Goal: Task Accomplishment & Management: Manage account settings

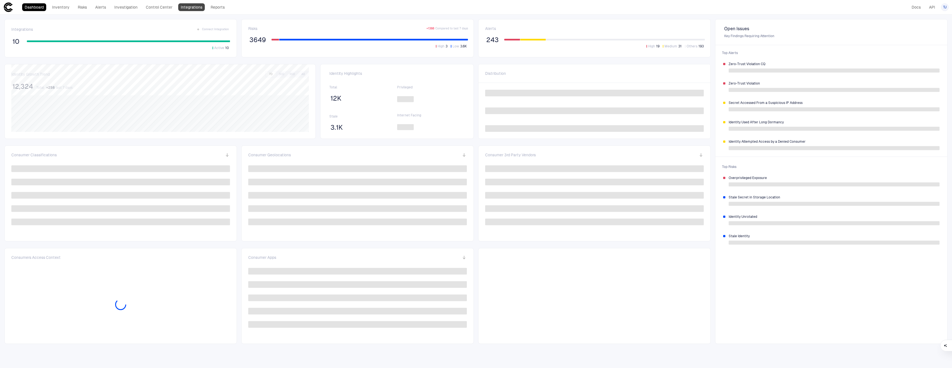
click at [191, 6] on link "Integrations" at bounding box center [191, 7] width 27 height 8
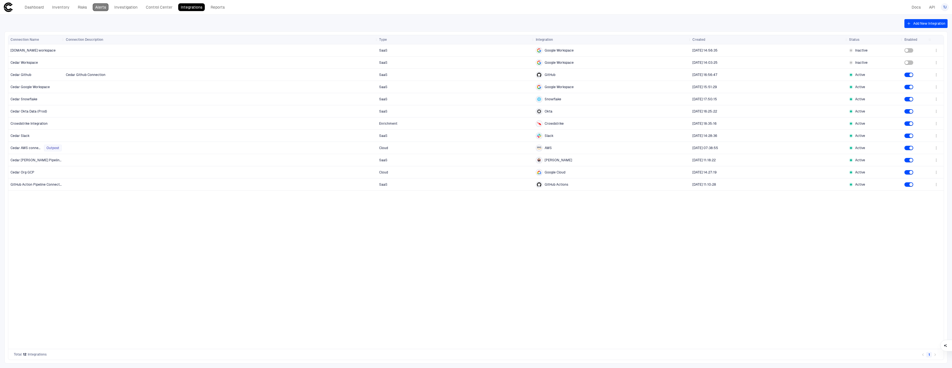
click at [97, 5] on link "Alerts" at bounding box center [101, 7] width 16 height 8
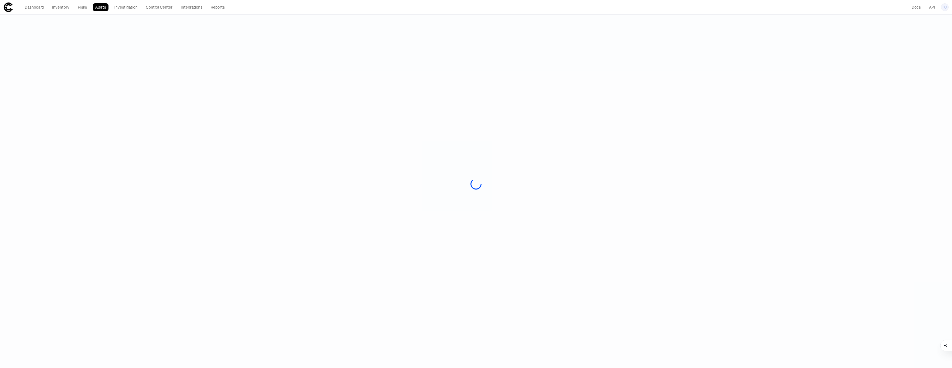
click at [142, 5] on div "Dashboard Inventory Risks Alerts Investigation Control Center Integrations Repo…" at bounding box center [124, 7] width 205 height 8
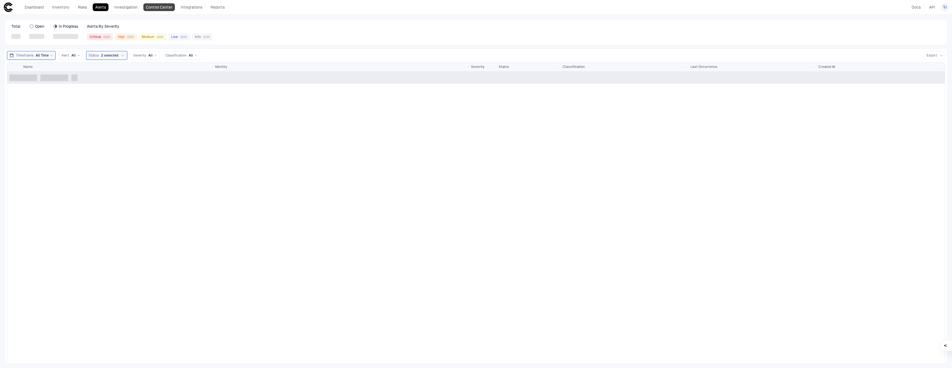
click at [152, 5] on link "Control Center" at bounding box center [159, 7] width 32 height 8
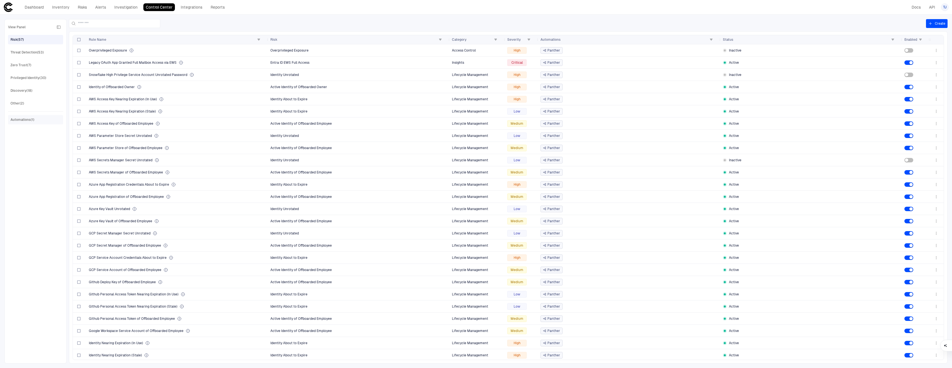
click at [45, 122] on div "Automations (1)" at bounding box center [36, 119] width 51 height 9
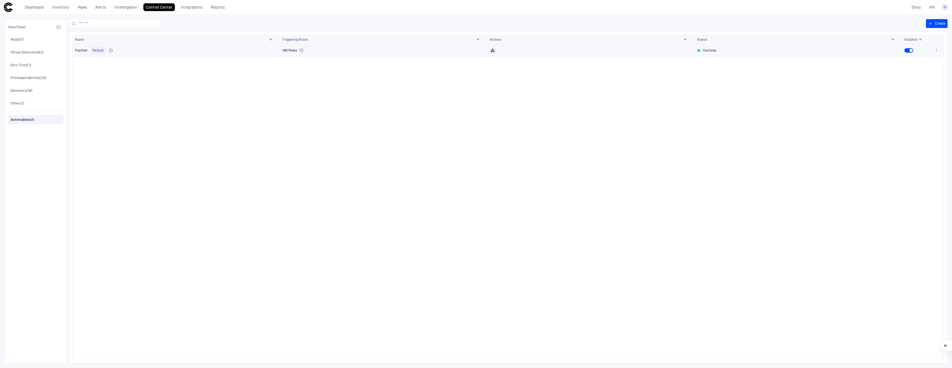
click at [135, 48] on div "Panther Default" at bounding box center [176, 50] width 203 height 7
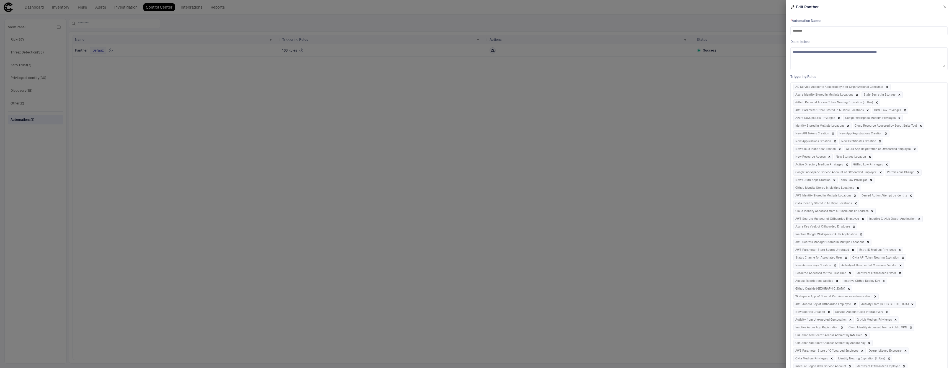
click at [700, 110] on div at bounding box center [476, 184] width 952 height 368
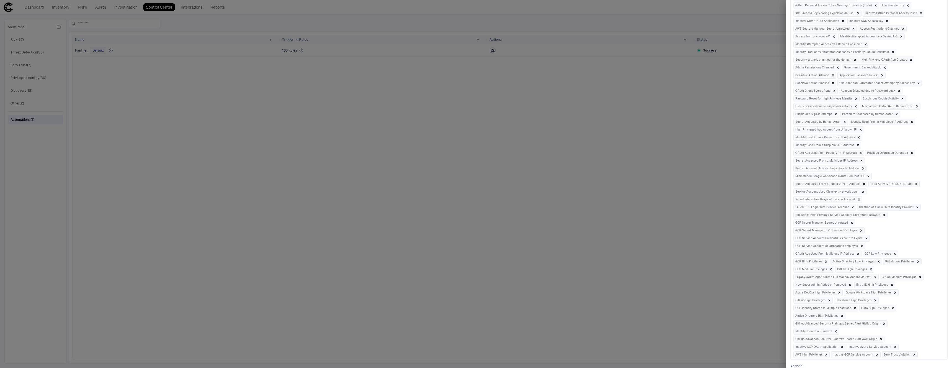
scroll to position [552, 0]
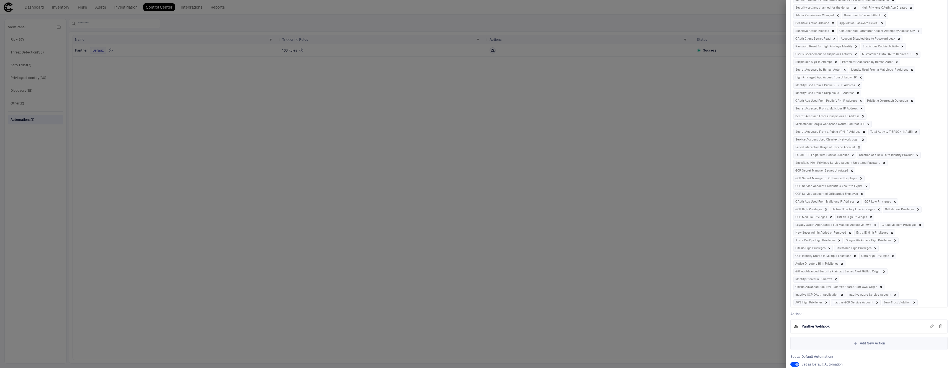
click at [932, 324] on icon "button" at bounding box center [932, 326] width 4 height 4
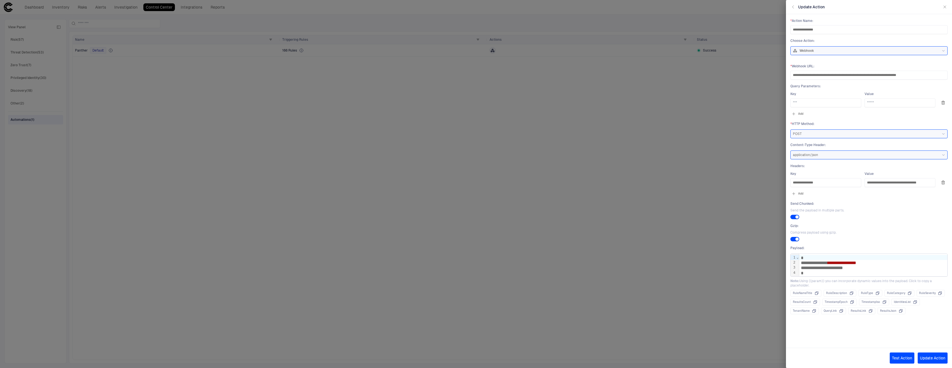
click at [873, 269] on div "**********" at bounding box center [873, 267] width 148 height 5
click at [878, 262] on div "**********" at bounding box center [873, 262] width 148 height 5
click at [866, 266] on div "**********" at bounding box center [873, 267] width 148 height 5
click at [845, 268] on div "**********" at bounding box center [873, 267] width 148 height 5
click at [879, 262] on div "**********" at bounding box center [873, 262] width 148 height 5
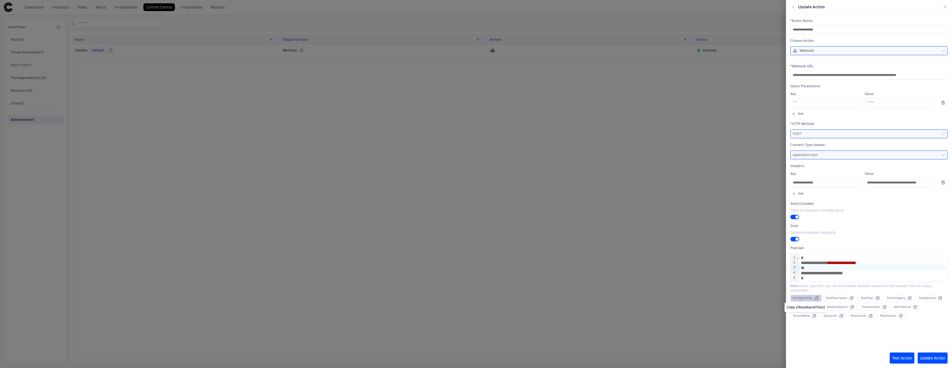
click at [810, 298] on div "RuleNameTitle" at bounding box center [806, 297] width 26 height 5
click at [819, 268] on div at bounding box center [873, 267] width 148 height 5
click at [829, 265] on div "**********" at bounding box center [873, 267] width 148 height 5
click at [870, 267] on div "**********" at bounding box center [873, 267] width 148 height 5
click at [879, 267] on div "**********" at bounding box center [873, 267] width 148 height 5
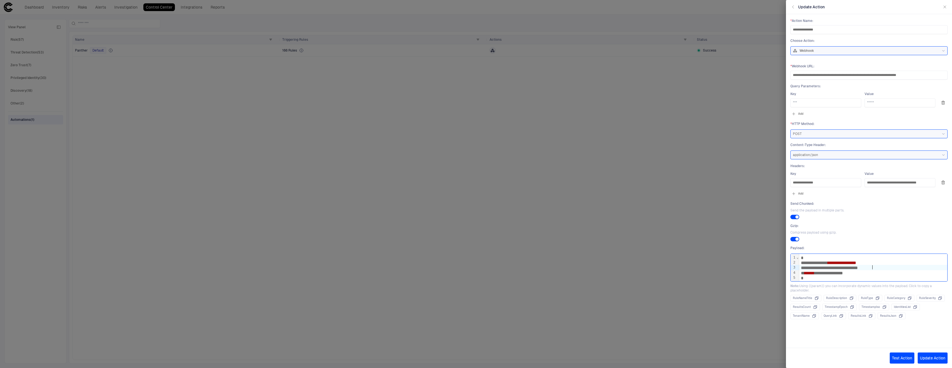
click at [832, 267] on div "**********" at bounding box center [873, 267] width 148 height 5
click at [883, 266] on div "**********" at bounding box center [873, 267] width 148 height 5
click at [850, 302] on span "Note: Using {{param}} you can incorporate dynamic values into the payload. Clic…" at bounding box center [868, 311] width 157 height 35
click at [807, 272] on div "**" at bounding box center [873, 272] width 148 height 5
click at [908, 312] on icon "Copy {{RuleCategory}}" at bounding box center [910, 313] width 4 height 4
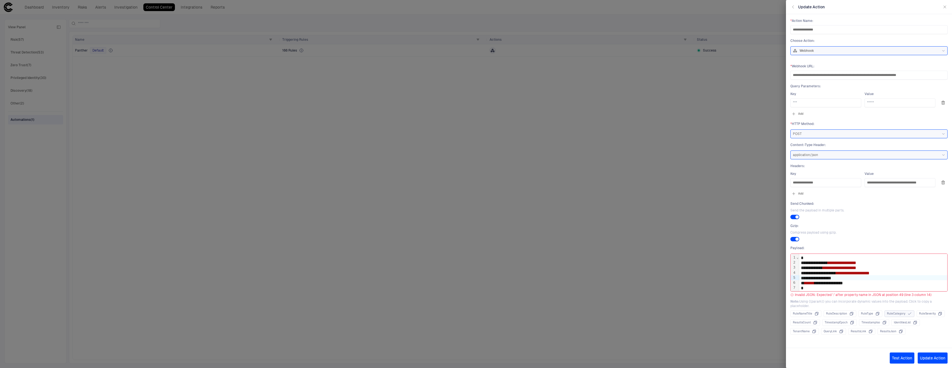
click at [847, 277] on div "**********" at bounding box center [873, 277] width 148 height 5
click at [932, 317] on div "RuleSeverity" at bounding box center [930, 318] width 23 height 5
click at [844, 281] on div "**********" at bounding box center [873, 282] width 148 height 5
click at [840, 282] on div "**********" at bounding box center [873, 282] width 148 height 5
click at [884, 281] on div "**********" at bounding box center [873, 282] width 148 height 5
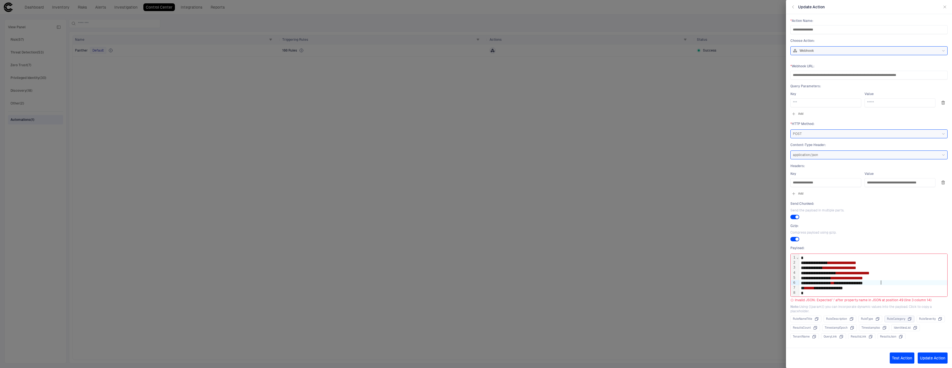
click at [834, 281] on span "**" at bounding box center [832, 283] width 3 height 4
click at [880, 282] on div "**********" at bounding box center [873, 282] width 148 height 5
click at [839, 283] on div "**********" at bounding box center [873, 282] width 148 height 5
click at [826, 287] on div at bounding box center [873, 288] width 148 height 6
click at [844, 281] on div "**********" at bounding box center [873, 282] width 148 height 5
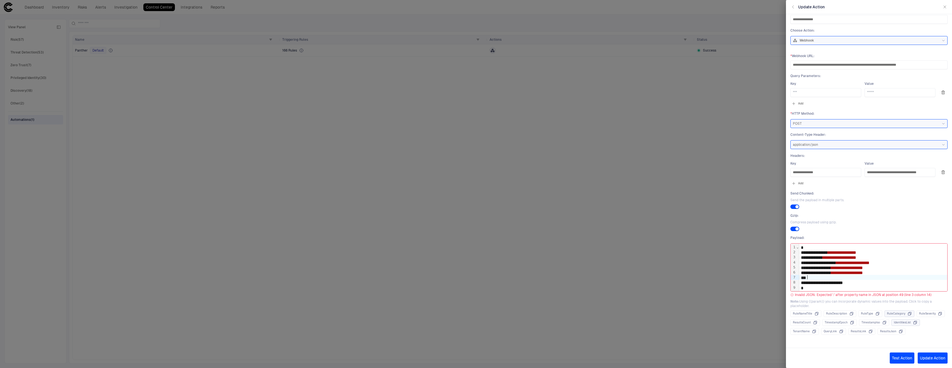
scroll to position [11, 0]
click at [886, 329] on div "ResultsJson" at bounding box center [891, 330] width 23 height 5
click at [833, 276] on span "**" at bounding box center [831, 277] width 4 height 4
click at [882, 276] on div "**********" at bounding box center [873, 276] width 148 height 5
click at [815, 335] on icon "Copy {{TenantName}}" at bounding box center [814, 335] width 3 height 3
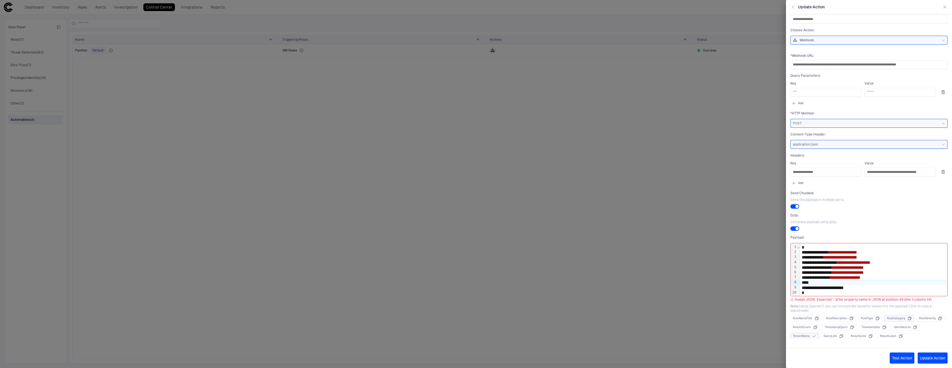
click at [809, 281] on div "**" at bounding box center [873, 281] width 147 height 5
click at [831, 335] on div "QueryLink" at bounding box center [834, 335] width 20 height 5
click at [809, 283] on div "**" at bounding box center [873, 281] width 147 height 5
click at [914, 331] on icon "Copy {{IdentitiesList}}" at bounding box center [915, 332] width 4 height 4
click at [817, 285] on div at bounding box center [873, 287] width 147 height 5
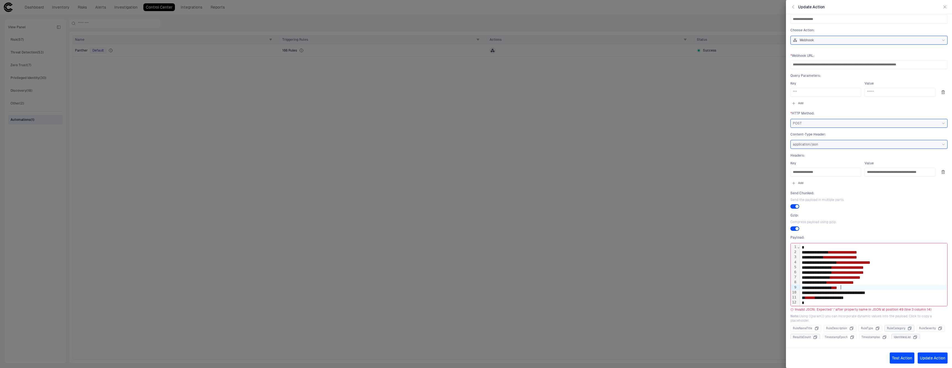
click at [814, 337] on icon "Copy {{ResultsCount}}" at bounding box center [815, 337] width 4 height 4
click at [837, 286] on span "**" at bounding box center [834, 287] width 5 height 4
click at [882, 291] on div "**********" at bounding box center [873, 291] width 147 height 5
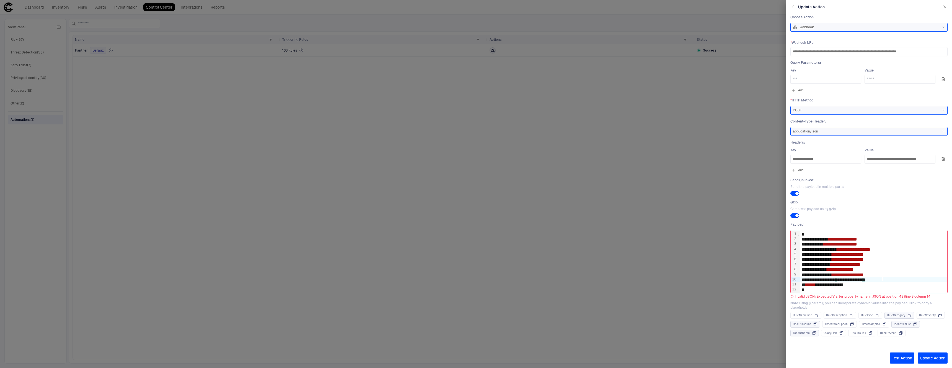
scroll to position [25, 0]
click at [936, 355] on button "Update Action" at bounding box center [933, 357] width 30 height 11
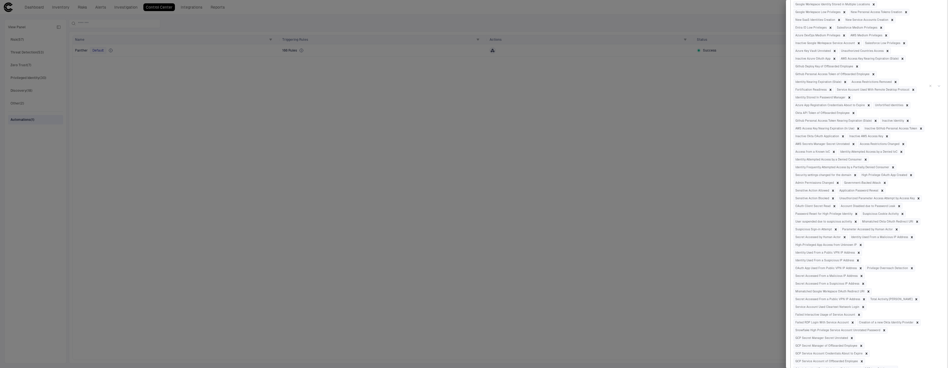
scroll to position [552, 0]
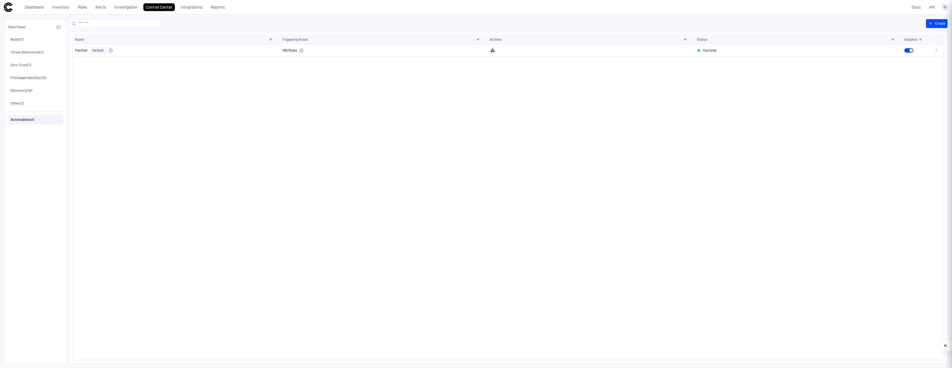
scroll to position [0, 0]
click at [808, 53] on div "Success" at bounding box center [798, 50] width 203 height 11
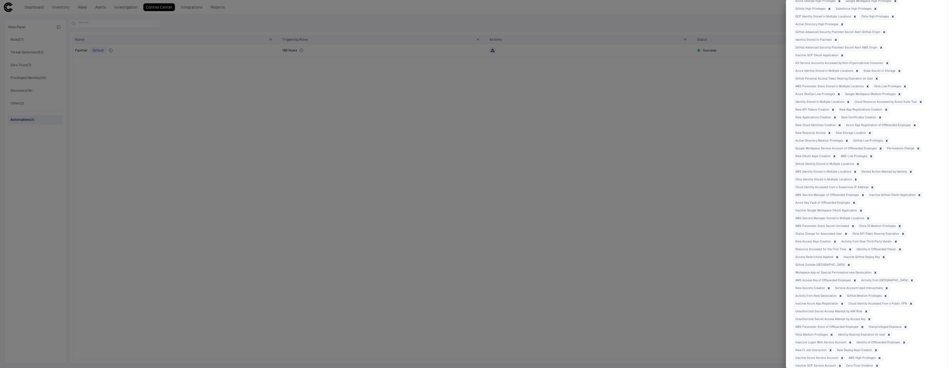
scroll to position [560, 0]
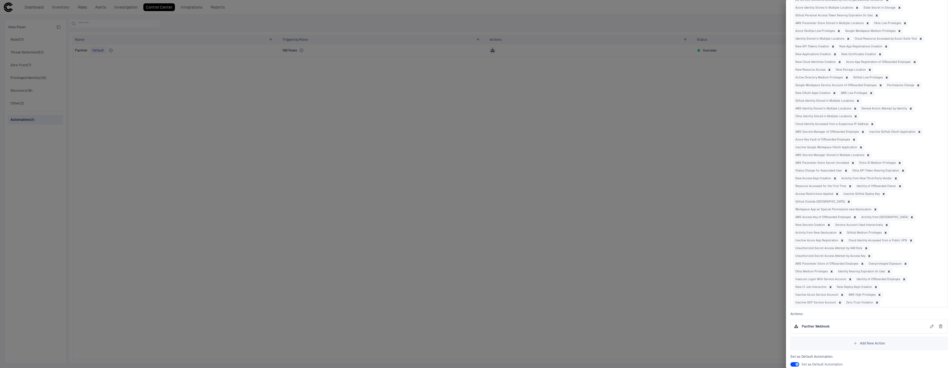
click at [931, 324] on icon "button" at bounding box center [932, 326] width 4 height 4
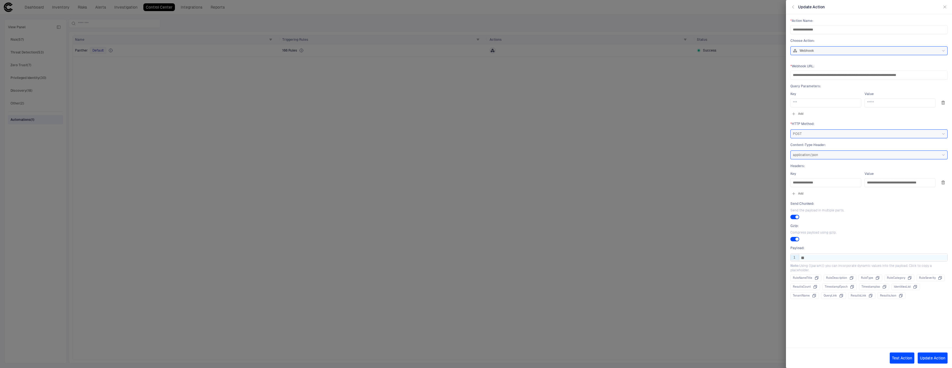
click at [813, 256] on div "**" at bounding box center [873, 257] width 148 height 5
click at [816, 257] on div "* *" at bounding box center [873, 257] width 148 height 5
click at [818, 258] on div "* *" at bounding box center [873, 257] width 148 height 5
click at [809, 262] on div "Payload : 9 1 › * * Note: Using {{param}} you can incorporate dynamic values in…" at bounding box center [868, 271] width 157 height 53
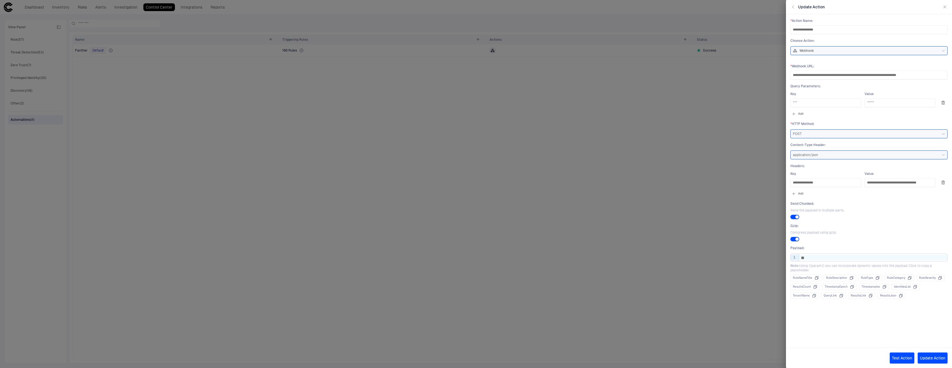
click at [809, 257] on div "* *" at bounding box center [873, 257] width 148 height 5
click at [816, 259] on div "* *" at bounding box center [873, 257] width 148 height 5
click at [862, 327] on div "**********" at bounding box center [869, 176] width 166 height 324
click at [815, 256] on div "* *" at bounding box center [873, 257] width 148 height 5
click at [818, 257] on div "* *" at bounding box center [873, 257] width 148 height 5
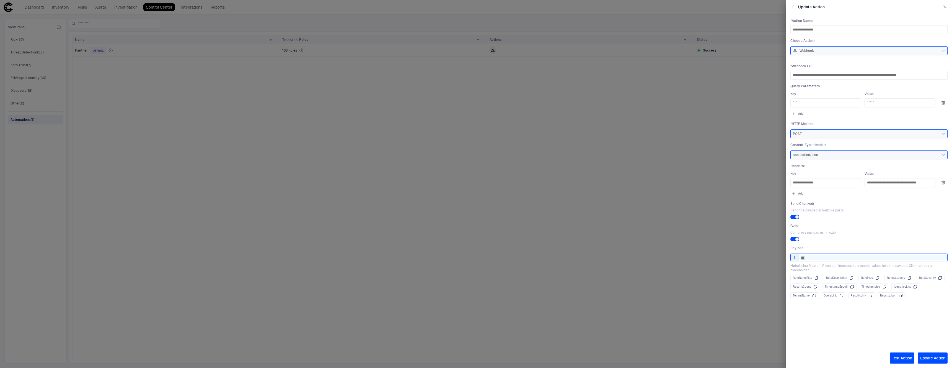
click at [821, 257] on div "* *" at bounding box center [873, 257] width 148 height 5
click at [821, 257] on div "**" at bounding box center [873, 257] width 148 height 5
click at [896, 316] on div "**********" at bounding box center [869, 176] width 166 height 324
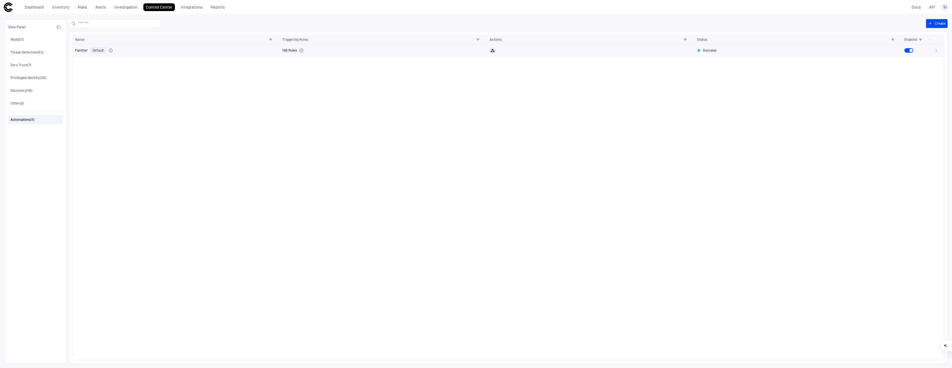
click at [426, 49] on div "166 Rules" at bounding box center [383, 50] width 203 height 11
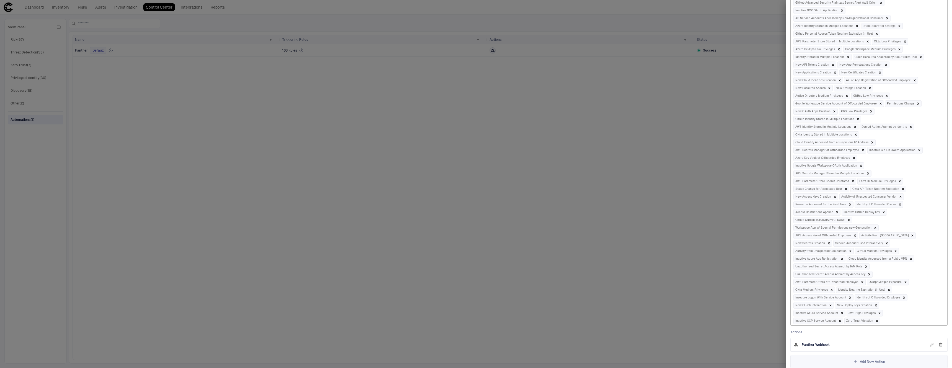
scroll to position [560, 0]
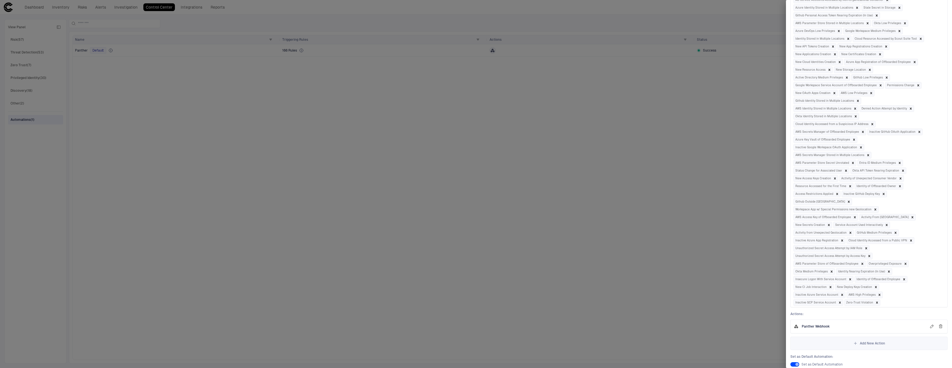
click at [930, 324] on icon "button" at bounding box center [932, 326] width 4 height 4
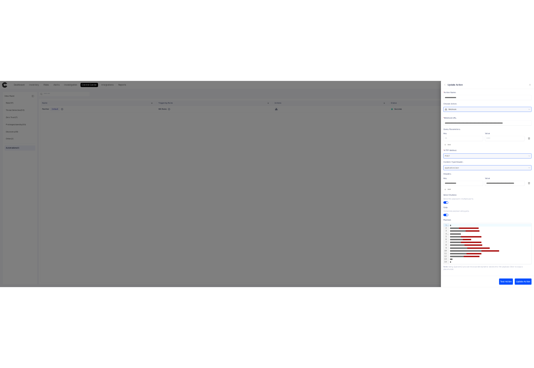
scroll to position [30, 0]
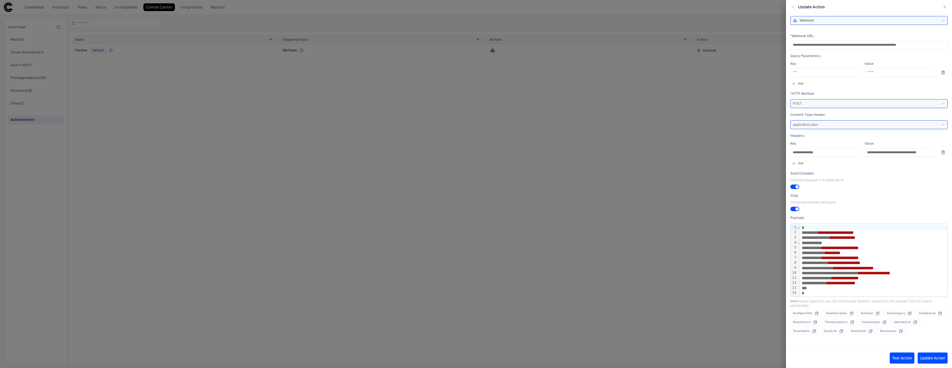
click at [875, 283] on div "**********" at bounding box center [873, 282] width 147 height 5
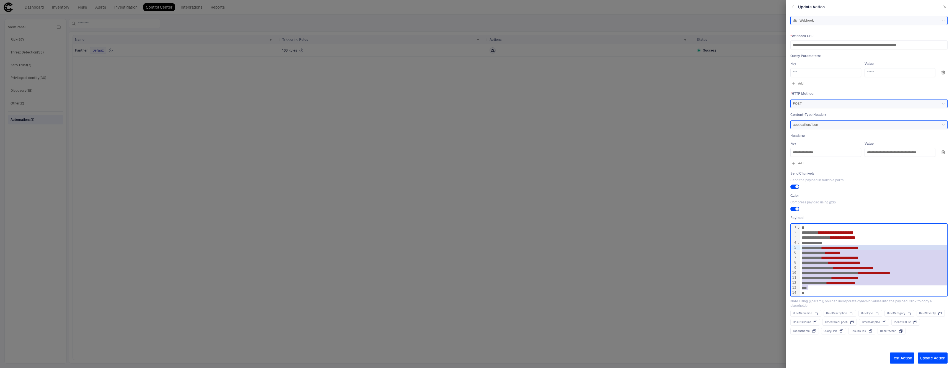
drag, startPoint x: 873, startPoint y: 289, endPoint x: 815, endPoint y: 243, distance: 74.3
click at [815, 243] on div "**********" at bounding box center [873, 259] width 147 height 73
click at [861, 270] on div "**********" at bounding box center [873, 272] width 147 height 5
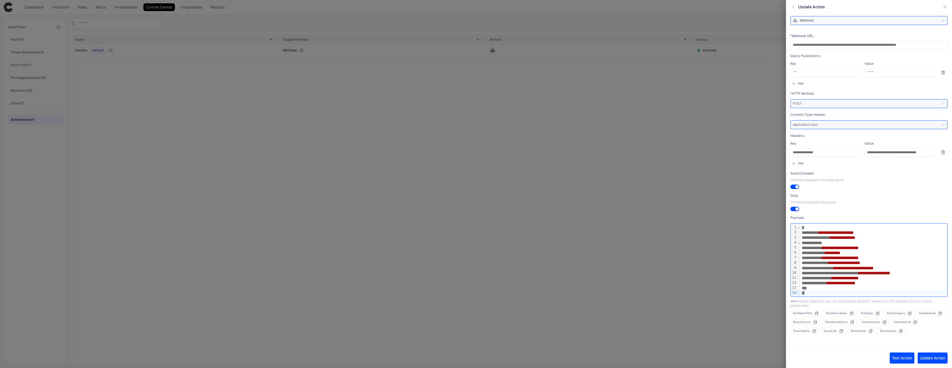
drag, startPoint x: 845, startPoint y: 292, endPoint x: 831, endPoint y: 261, distance: 34.3
click at [831, 263] on div "**********" at bounding box center [873, 259] width 147 height 73
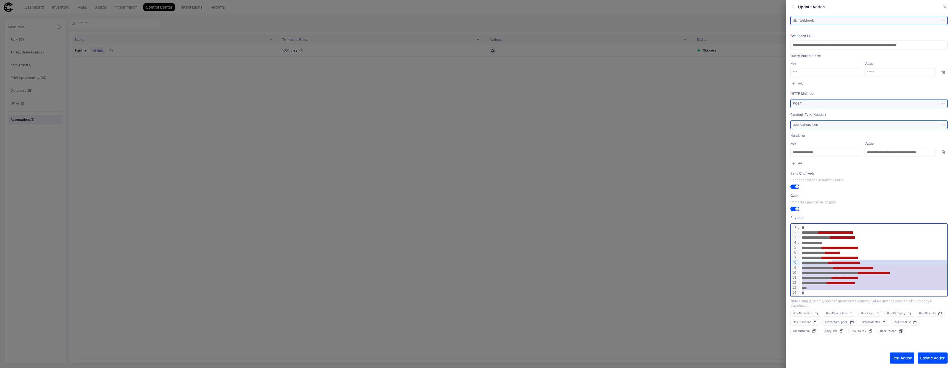
click at [845, 289] on div "*" at bounding box center [873, 287] width 147 height 5
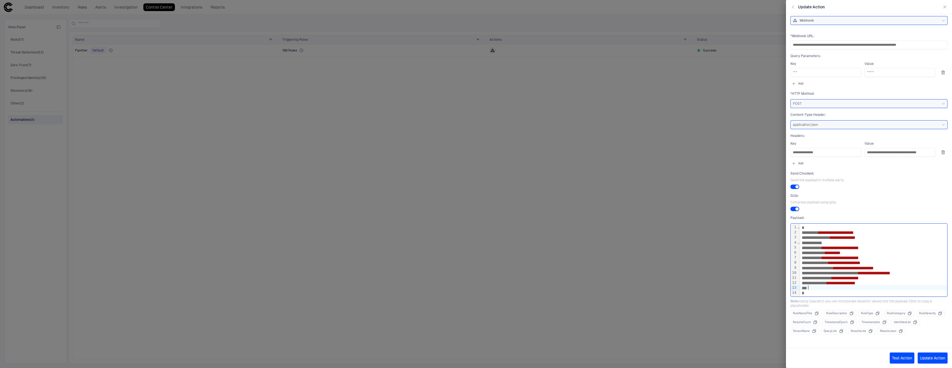
click at [819, 253] on div "********* ******** *" at bounding box center [873, 252] width 147 height 5
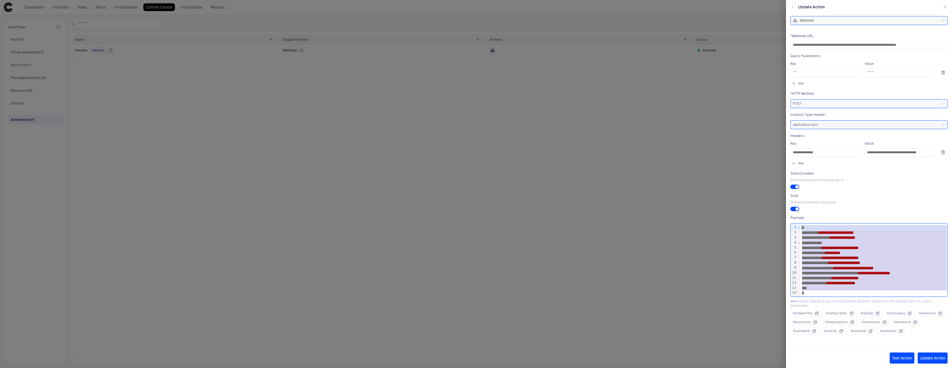
drag, startPoint x: 821, startPoint y: 293, endPoint x: 791, endPoint y: 226, distance: 74.1
click at [791, 226] on div "**********" at bounding box center [869, 259] width 157 height 73
click at [381, 219] on div at bounding box center [476, 184] width 952 height 368
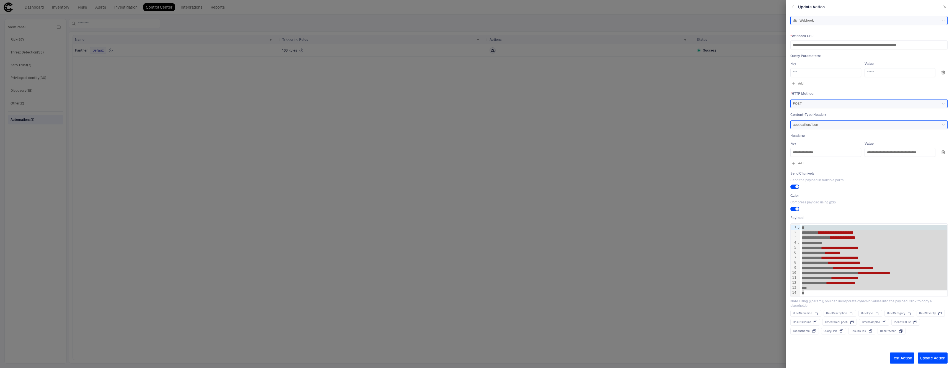
click at [793, 10] on div "Update Action" at bounding box center [869, 7] width 166 height 14
click at [793, 7] on icon "button" at bounding box center [792, 7] width 1 height 3
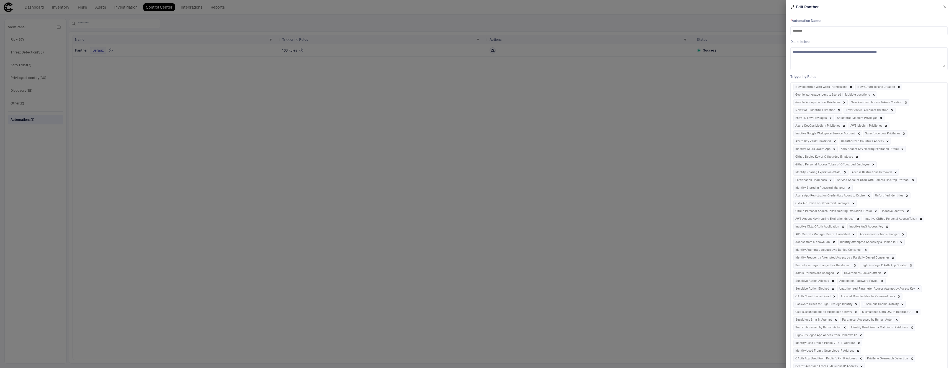
click at [944, 5] on icon "button" at bounding box center [945, 7] width 4 height 4
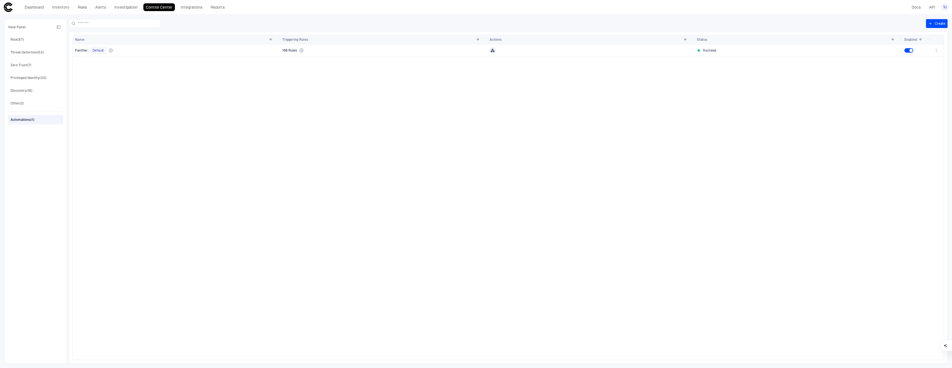
click at [341, 144] on div "Panther Default 166 Rules Success" at bounding box center [501, 201] width 857 height 315
click at [186, 7] on link "Integrations" at bounding box center [191, 7] width 27 height 8
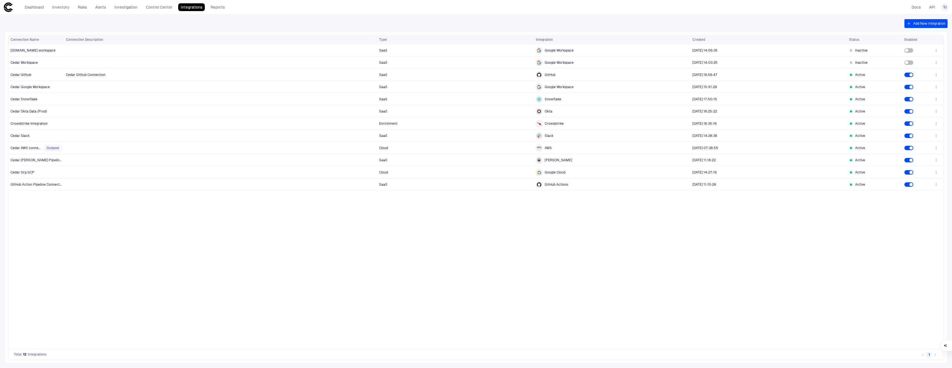
click at [471, 242] on div "SaaS Google Workspace [DATE] 14:56:35 Inactive SaaS Google Workspace [DATE] 14:…" at bounding box center [497, 196] width 866 height 304
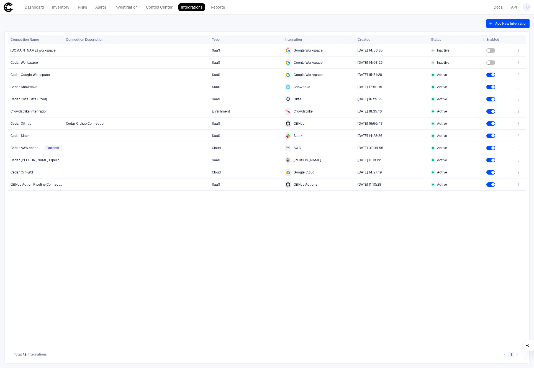
click at [118, 303] on div "SaaS Google Workspace [DATE] 14:56:35 Inactive SaaS Google Workspace [DATE] 14:…" at bounding box center [288, 196] width 448 height 304
click at [86, 228] on div "SaaS Google Workspace [DATE] 14:56:35 Inactive SaaS Google Workspace [DATE] 14:…" at bounding box center [288, 196] width 448 height 304
click at [519, 50] on icon "button" at bounding box center [518, 50] width 4 height 4
click at [495, 73] on span "Remove" at bounding box center [492, 73] width 13 height 4
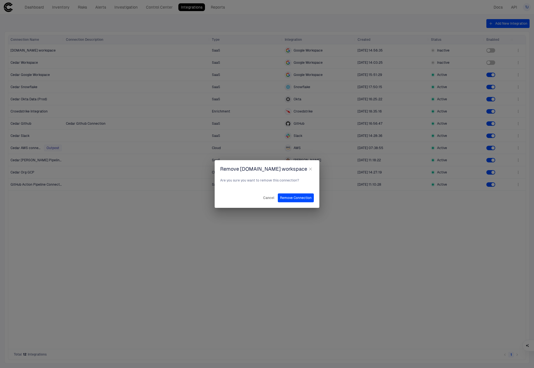
click at [290, 196] on button "Remove Connection" at bounding box center [296, 197] width 36 height 9
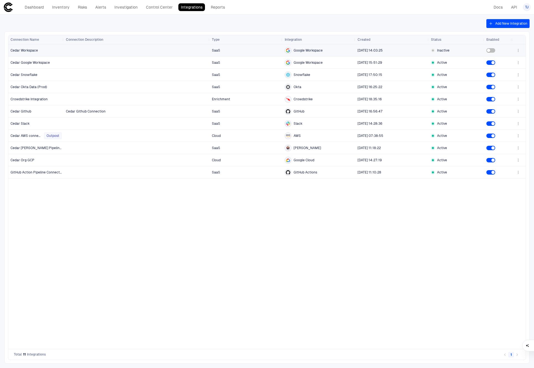
click at [519, 49] on icon "button" at bounding box center [518, 50] width 4 height 4
click at [494, 73] on span "Remove" at bounding box center [492, 73] width 13 height 4
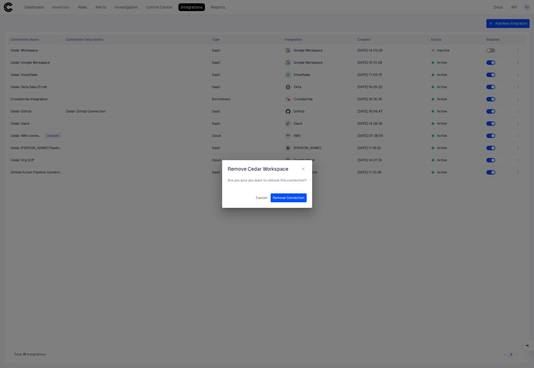
click at [281, 196] on button "Remove Connection" at bounding box center [288, 197] width 36 height 9
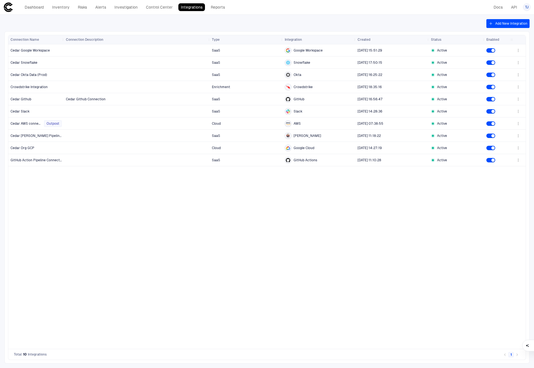
click at [144, 284] on div "Cedar Github Connection SaaS GitHub [DATE] 16:56:47 Active SaaS Google Workspac…" at bounding box center [288, 196] width 448 height 304
click at [61, 7] on link "Inventory" at bounding box center [61, 7] width 22 height 8
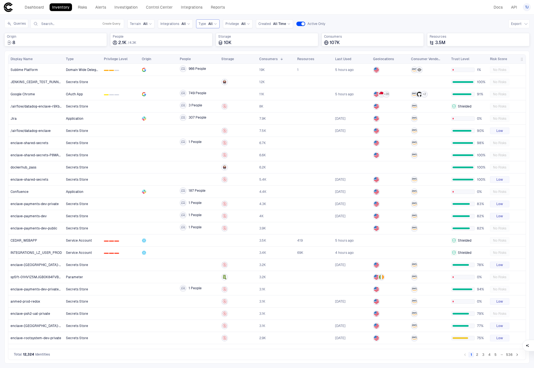
click at [203, 24] on span "Type" at bounding box center [201, 24] width 7 height 4
click at [229, 60] on span "Domain Wide Delegation" at bounding box center [227, 59] width 52 height 4
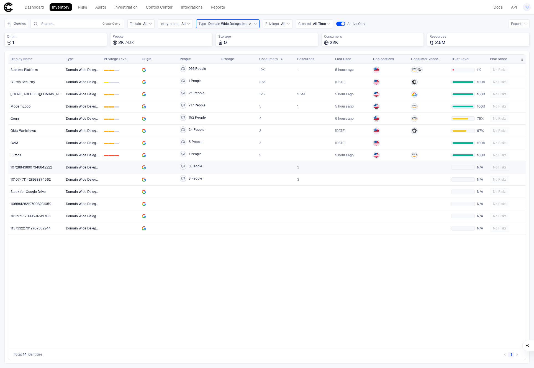
click at [50, 169] on div "107288438907348842222" at bounding box center [36, 166] width 51 height 11
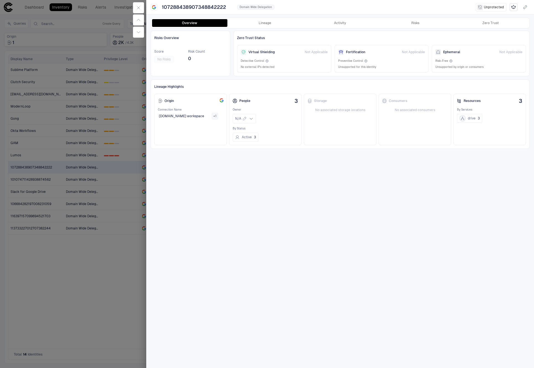
click at [83, 157] on div at bounding box center [267, 184] width 534 height 368
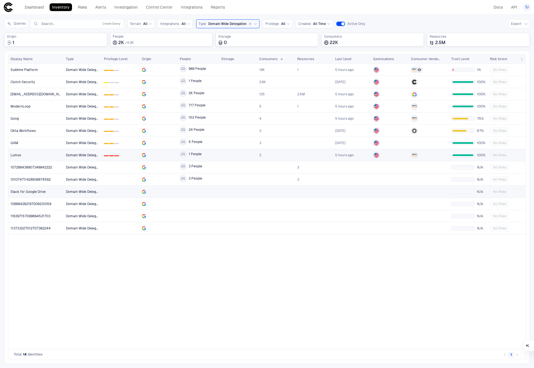
click at [35, 141] on div "GAM" at bounding box center [36, 143] width 51 height 4
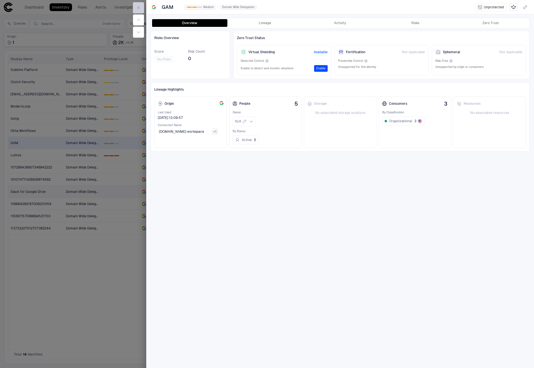
click at [134, 10] on button "button" at bounding box center [138, 7] width 11 height 11
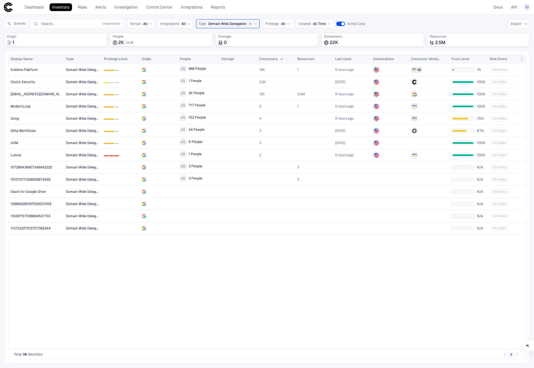
click at [266, 288] on div "Domain Wide Delegation 0 1 2 966 People 19K 1 5 hours ago 1% No Risks Domain Wi…" at bounding box center [295, 206] width 462 height 285
click at [42, 217] on span "116397157099694521703" at bounding box center [31, 216] width 40 height 4
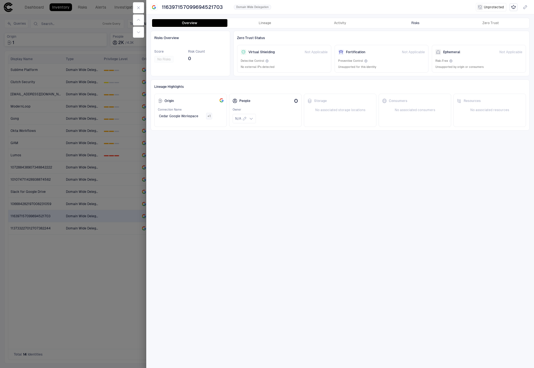
click at [412, 21] on div "Risks" at bounding box center [415, 23] width 8 height 4
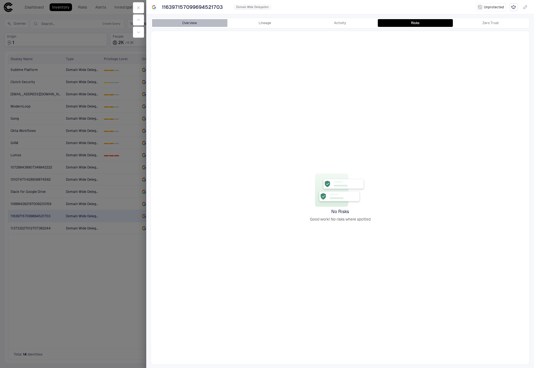
click at [189, 24] on button "Overview" at bounding box center [189, 23] width 75 height 8
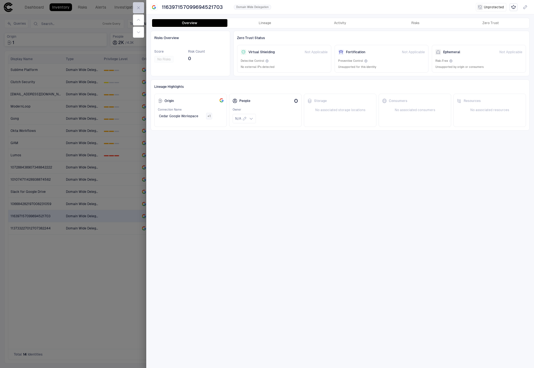
click at [140, 7] on icon "button" at bounding box center [138, 8] width 4 height 4
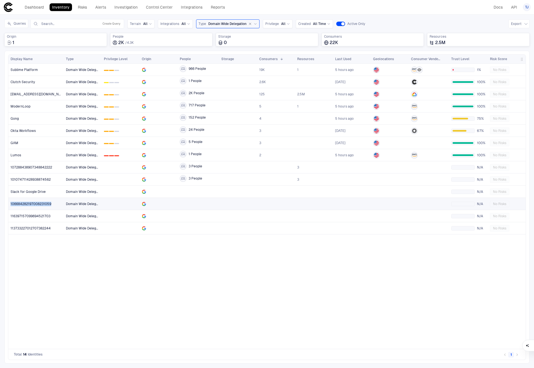
drag, startPoint x: 57, startPoint y: 204, endPoint x: 11, endPoint y: 203, distance: 46.2
click at [11, 203] on div "106684282197008231059" at bounding box center [36, 203] width 51 height 4
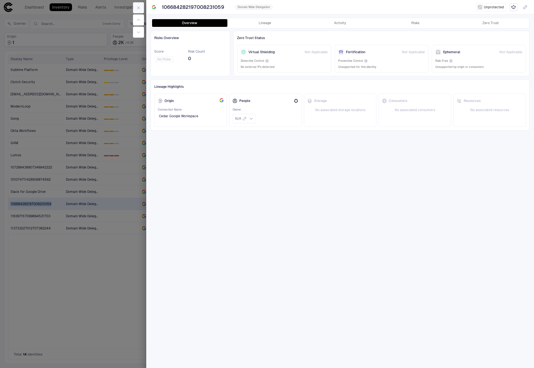
click at [142, 6] on button "button" at bounding box center [138, 7] width 11 height 11
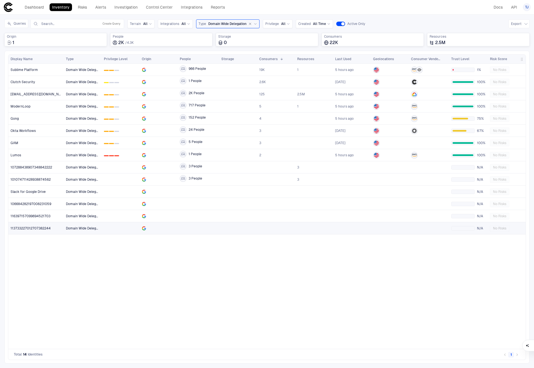
click at [35, 228] on span "113733227012707382244" at bounding box center [31, 228] width 40 height 4
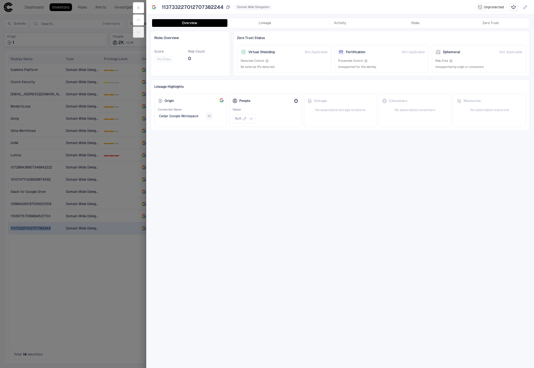
click at [185, 7] on span "113733227012707382244" at bounding box center [193, 7] width 62 height 7
click at [141, 6] on button "button" at bounding box center [138, 7] width 11 height 11
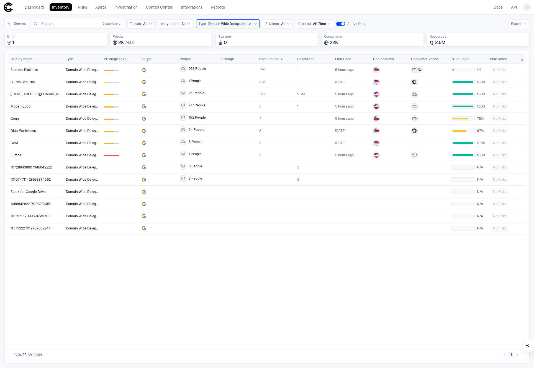
click at [67, 307] on div "Domain Wide Delegation 0 1 2 966 People 19K 1 5 hours ago 1% No Risks Domain Wi…" at bounding box center [295, 206] width 462 height 285
click at [40, 216] on span "116397157099694521703" at bounding box center [31, 216] width 40 height 4
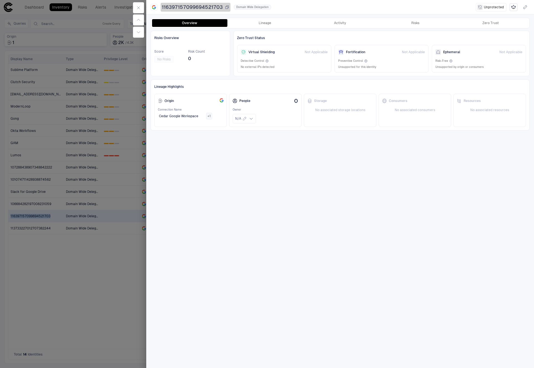
click at [193, 7] on span "116397157099694521703" at bounding box center [192, 7] width 61 height 7
click at [105, 154] on div at bounding box center [267, 184] width 534 height 368
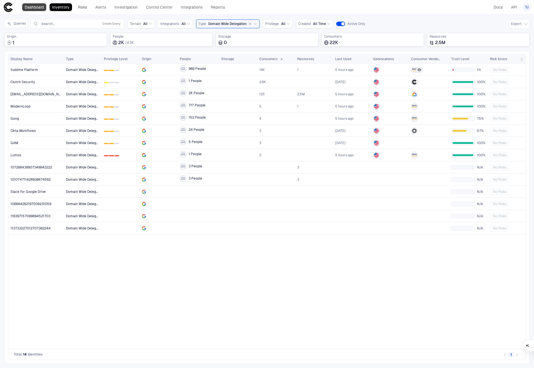
click at [39, 6] on link "Dashboard" at bounding box center [34, 7] width 24 height 8
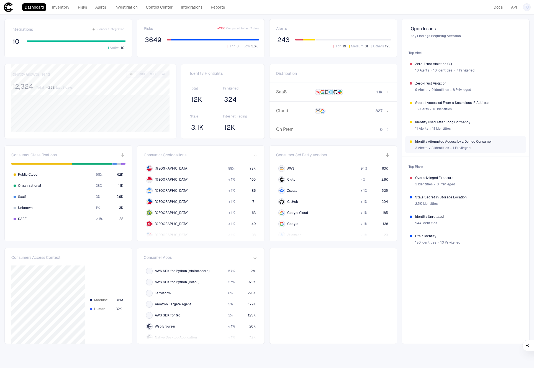
click at [455, 142] on span "Identity Attempted Access by a Denied Consumer" at bounding box center [468, 141] width 106 height 4
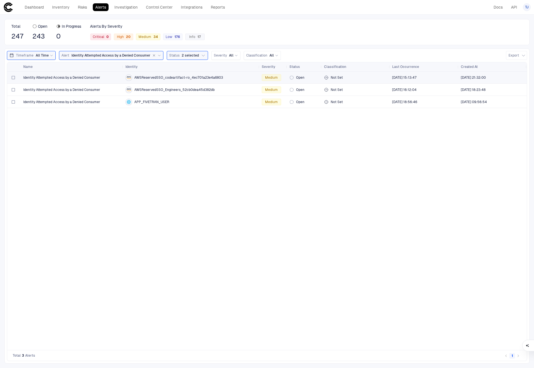
click at [88, 80] on div "Identity Attempted Access by a Denied Consumer" at bounding box center [72, 77] width 98 height 11
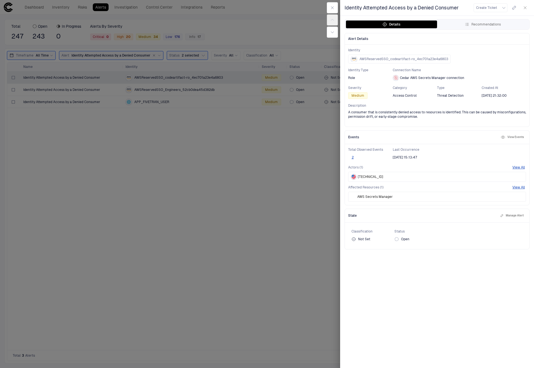
click at [514, 132] on div "Events View Events" at bounding box center [437, 137] width 184 height 14
click at [514, 135] on button "View Events" at bounding box center [511, 137] width 25 height 7
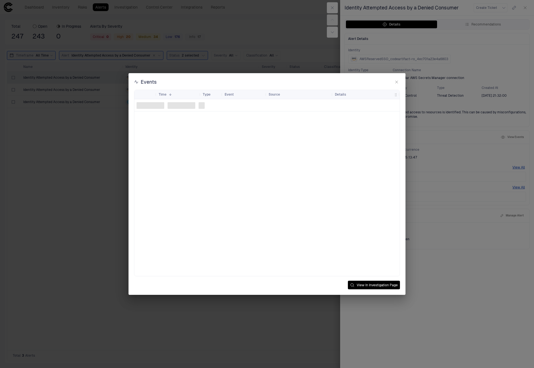
click at [260, 140] on div at bounding box center [266, 187] width 265 height 177
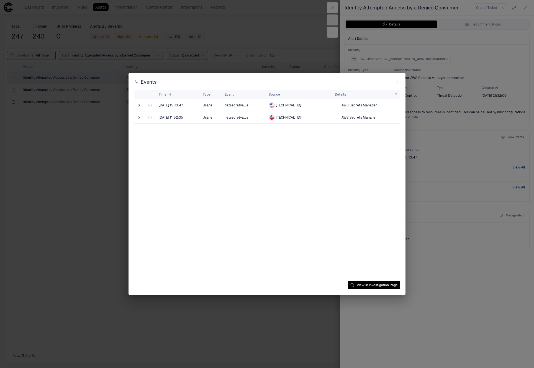
click at [136, 105] on div at bounding box center [139, 105] width 11 height 12
click at [139, 105] on span at bounding box center [139, 105] width 6 height 6
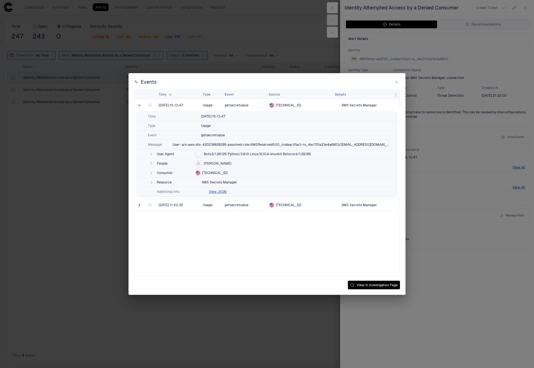
click at [156, 172] on div "Consumer [TECHNICAL_ID]" at bounding box center [267, 172] width 260 height 9
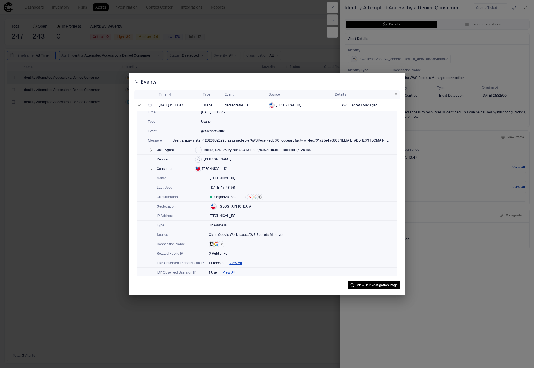
click at [151, 169] on icon "button" at bounding box center [151, 168] width 4 height 4
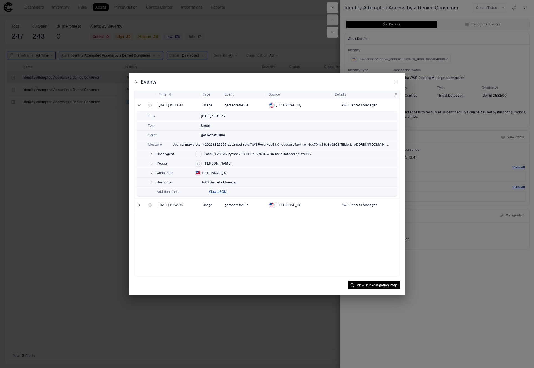
click at [151, 174] on icon "button" at bounding box center [151, 172] width 4 height 4
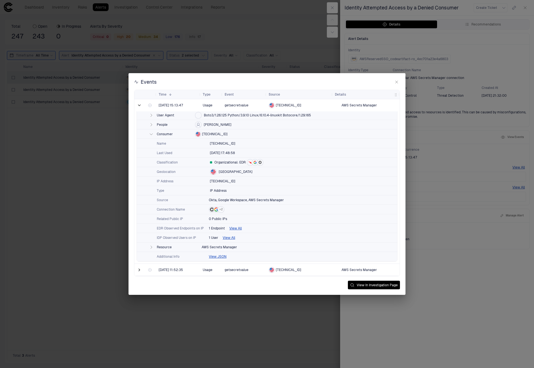
click at [212, 126] on span "[PERSON_NAME]" at bounding box center [217, 124] width 27 height 4
click at [364, 287] on button "View In Investigation Page" at bounding box center [374, 284] width 52 height 9
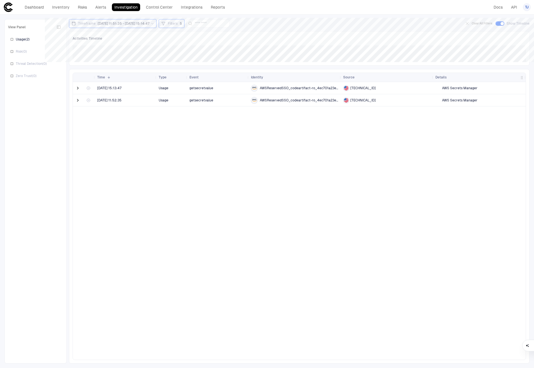
click at [191, 136] on div "[DATE] 15:13:47 Usage getsecretvalue AWSReservedSSO_codeartifact-ro_4ec701a23e4…" at bounding box center [299, 220] width 453 height 277
click at [177, 24] on span "Filters" at bounding box center [173, 23] width 10 height 4
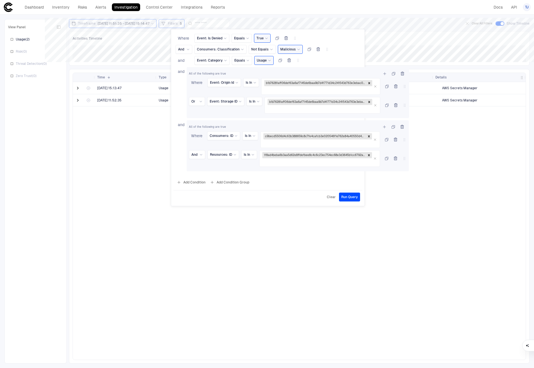
click at [117, 174] on div at bounding box center [267, 184] width 534 height 368
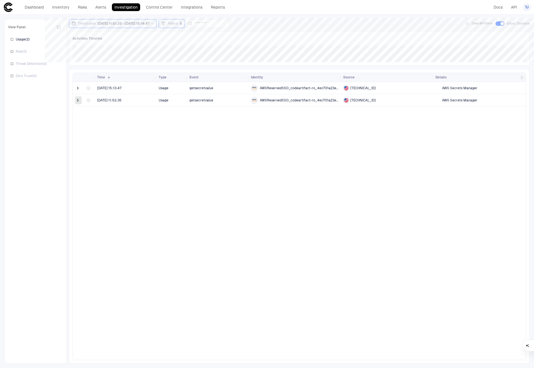
click at [77, 99] on span at bounding box center [78, 100] width 6 height 6
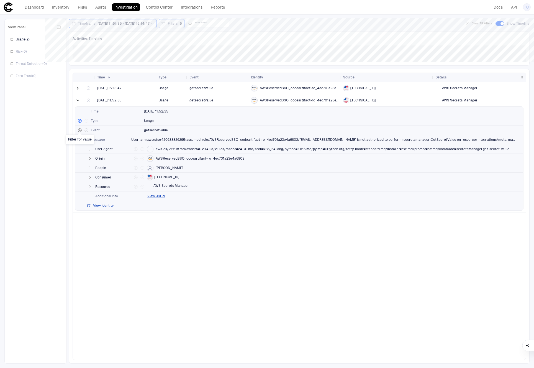
click at [79, 130] on icon "Filter for value" at bounding box center [79, 129] width 3 height 3
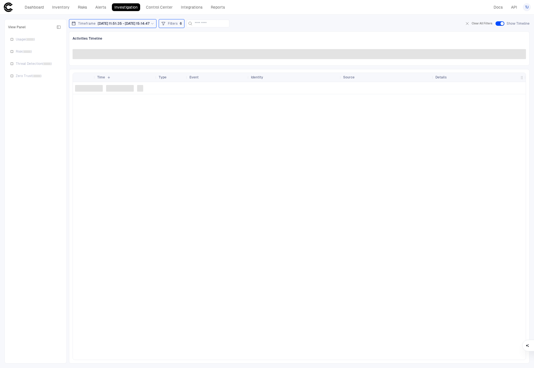
click at [140, 141] on div at bounding box center [299, 220] width 453 height 277
click at [81, 207] on div at bounding box center [299, 220] width 453 height 277
click at [154, 25] on icon at bounding box center [152, 23] width 3 height 3
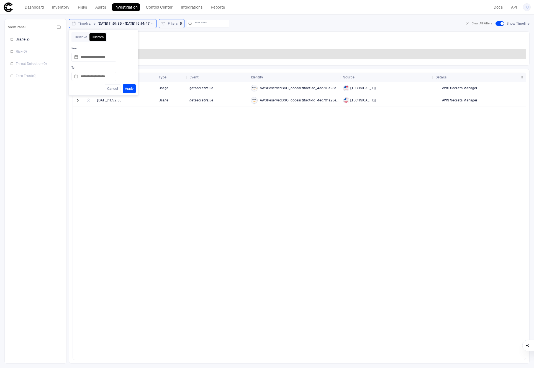
click at [159, 167] on div "[DATE] 15:13:47 Usage getsecretvalue AWSReservedSSO_codeartifact-ro_4ec701a23e4…" at bounding box center [299, 220] width 453 height 277
click at [79, 99] on span at bounding box center [78, 100] width 6 height 6
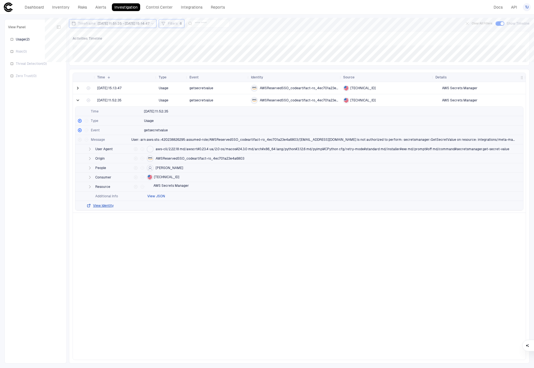
click at [155, 197] on button "View JSON" at bounding box center [156, 196] width 18 height 4
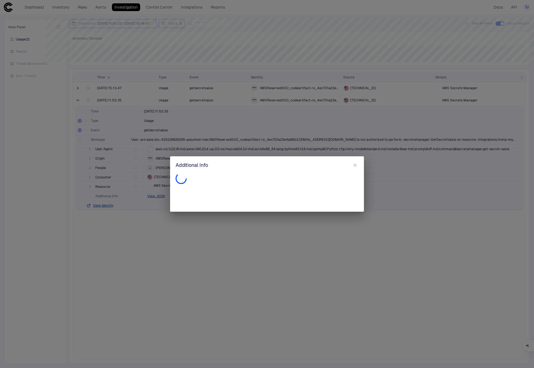
click at [180, 176] on icon at bounding box center [181, 178] width 13 height 13
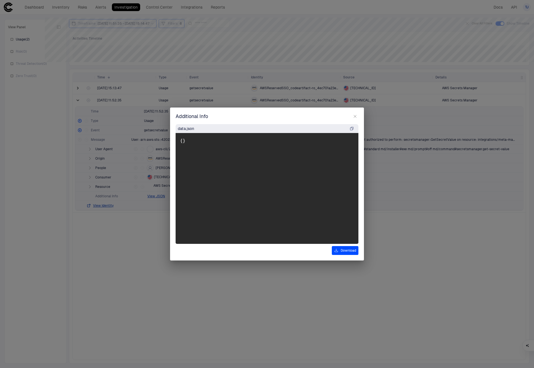
click at [354, 115] on icon "button" at bounding box center [355, 116] width 2 height 2
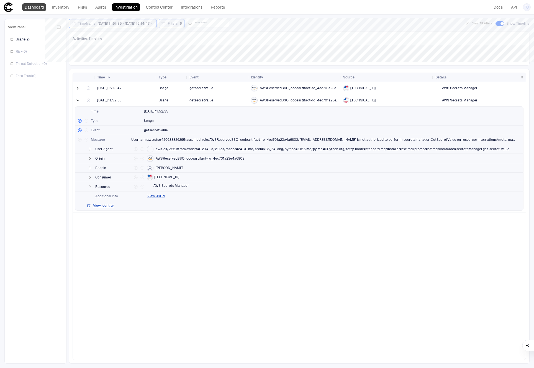
click at [42, 10] on link "Dashboard" at bounding box center [34, 7] width 24 height 8
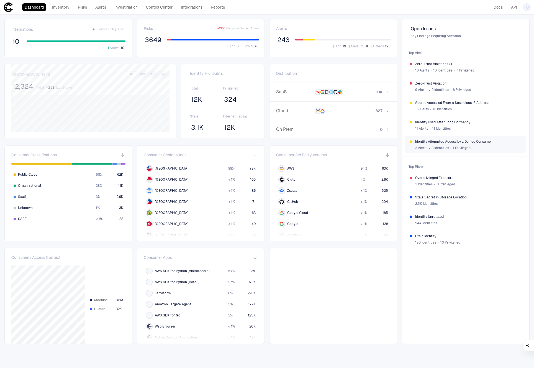
click at [466, 147] on span "1 Privileged" at bounding box center [462, 148] width 18 height 4
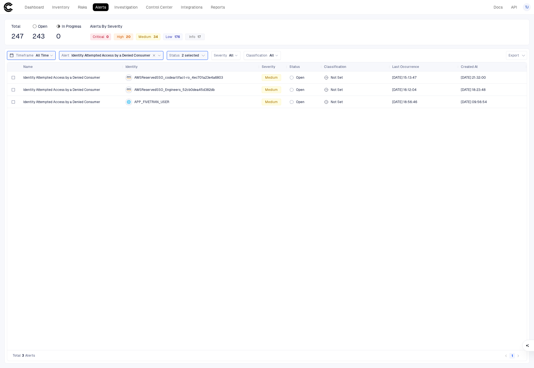
click at [169, 182] on div "Identity Attempted Access by a Denied Consumer AWSReservedSSO_codeartifact-ro_4…" at bounding box center [266, 210] width 519 height 278
click at [141, 133] on div "Identity Attempted Access by a Denied Consumer AWSReservedSSO_codeartifact-ro_4…" at bounding box center [266, 210] width 519 height 278
click at [99, 141] on div "Identity Attempted Access by a Denied Consumer AWSReservedSSO_codeartifact-ro_4…" at bounding box center [266, 210] width 519 height 278
click at [115, 104] on div "Identity Attempted Access by a Denied Consumer" at bounding box center [72, 102] width 98 height 4
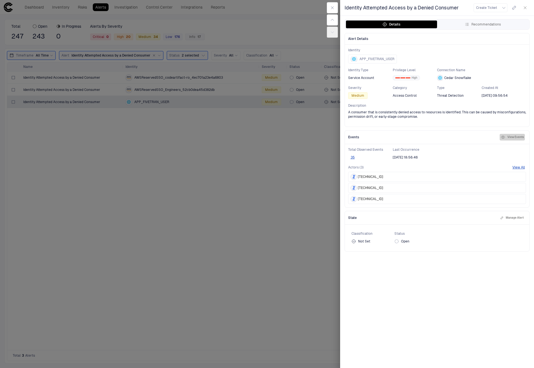
click at [506, 136] on button "View Events" at bounding box center [511, 137] width 25 height 7
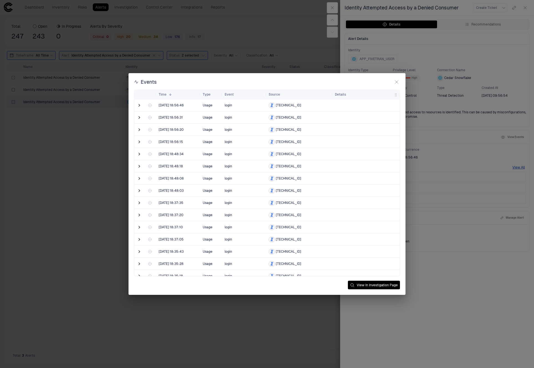
click at [138, 106] on span at bounding box center [139, 105] width 6 height 6
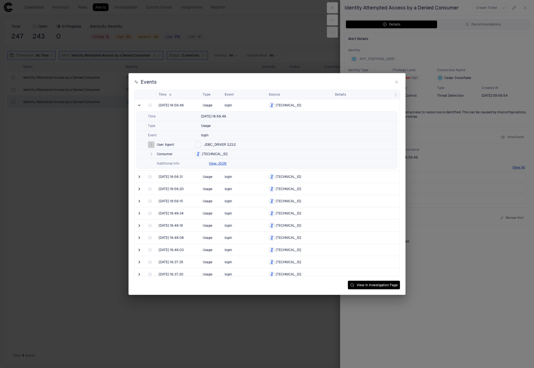
click at [152, 144] on icon "button" at bounding box center [151, 144] width 4 height 4
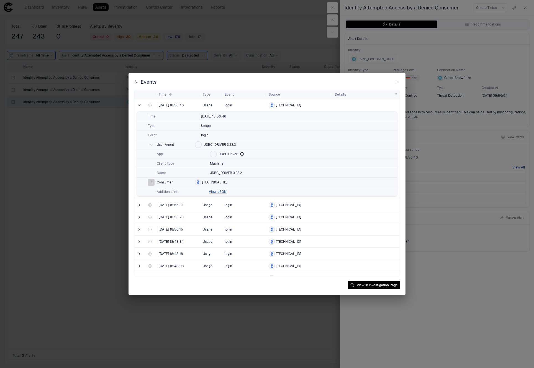
click at [151, 181] on icon "button" at bounding box center [151, 182] width 4 height 4
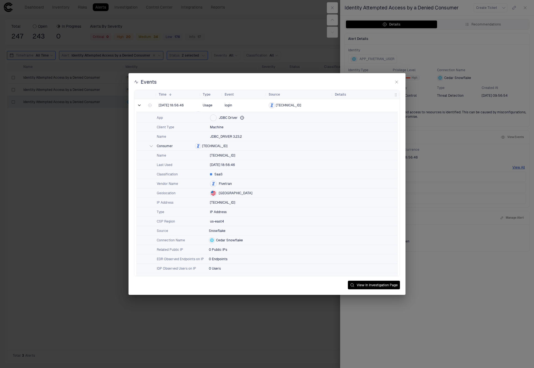
scroll to position [37, 0]
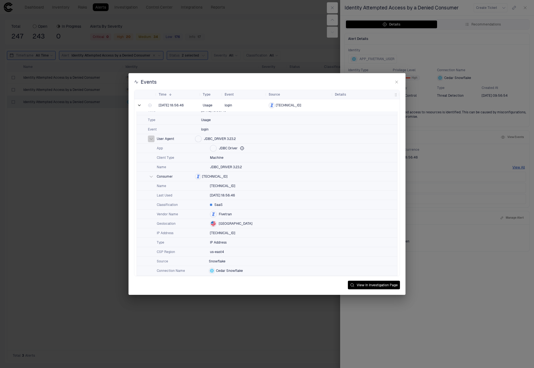
click at [150, 137] on icon "button" at bounding box center [151, 138] width 4 height 4
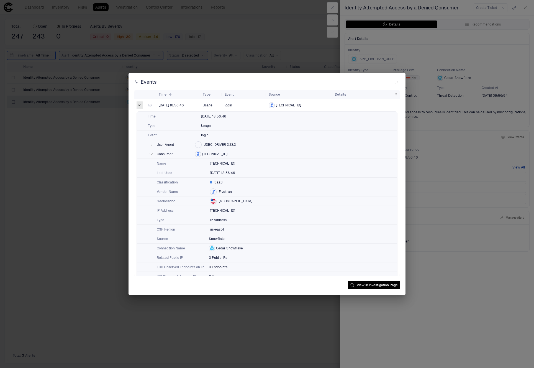
click at [137, 104] on span at bounding box center [139, 105] width 6 height 6
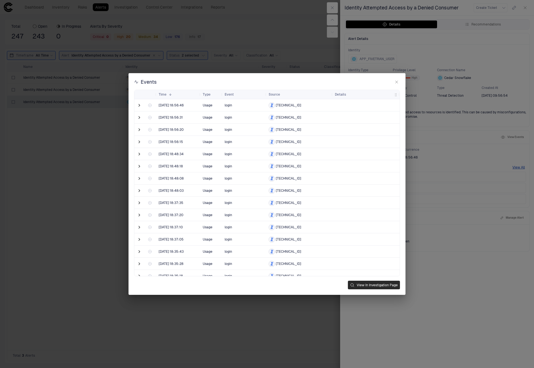
click at [382, 282] on button "View In Investigation Page" at bounding box center [374, 284] width 52 height 9
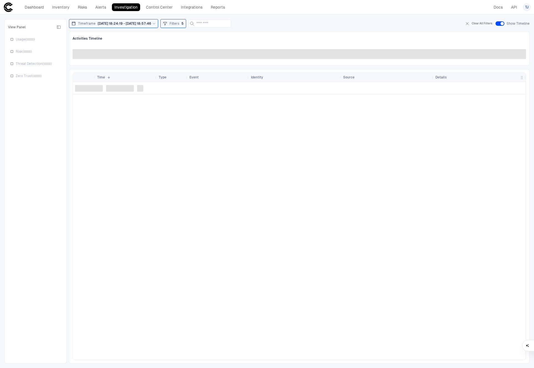
click at [51, 112] on div "View Panel Usage ( ) Risk ( ) Threat Detection ( ) Zero Trust ( )" at bounding box center [35, 191] width 55 height 337
click at [29, 195] on div "View Panel Usage ( ) Risk ( ) Threat Detection ( ) Zero Trust ( )" at bounding box center [35, 191] width 55 height 337
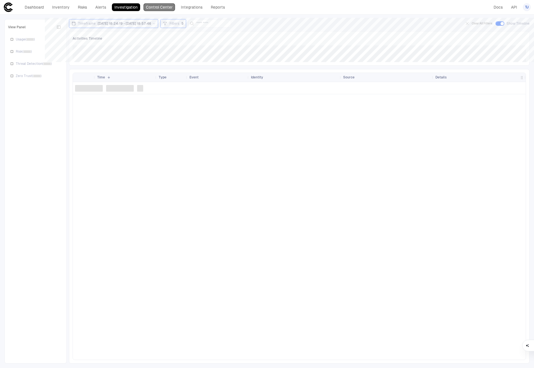
click at [163, 4] on link "Control Center" at bounding box center [159, 7] width 32 height 8
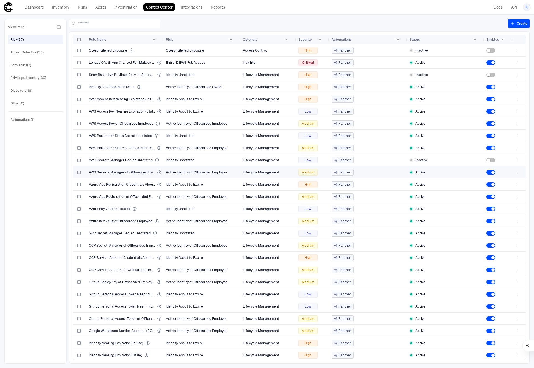
click at [21, 229] on div "View Panel Risk (57) Threat Detection (53) Zero Trust (7) Privileged Identity (…" at bounding box center [35, 191] width 55 height 337
click at [37, 120] on div "Automations (1)" at bounding box center [36, 119] width 51 height 9
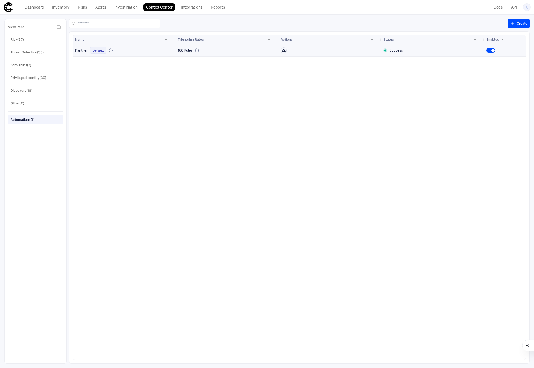
click at [142, 54] on div "Panther Default" at bounding box center [124, 50] width 98 height 11
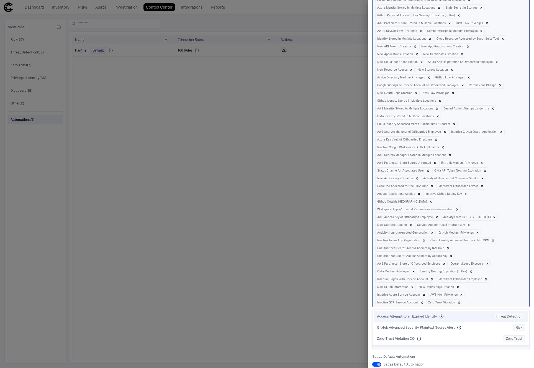
click at [474, 313] on div "Access Attempt to an Expired Identity Threat Detection" at bounding box center [451, 316] width 148 height 7
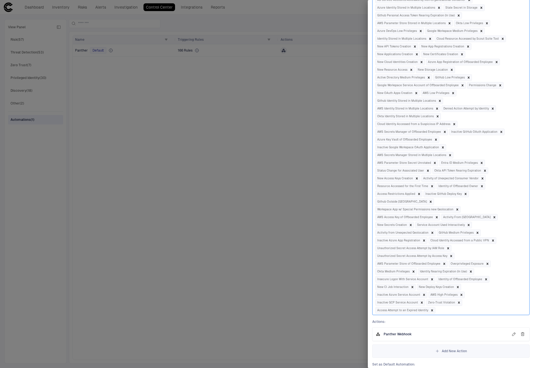
click at [481, 320] on div "GitHub Advanced Security Plaintext Secret Alert Risk" at bounding box center [451, 323] width 148 height 7
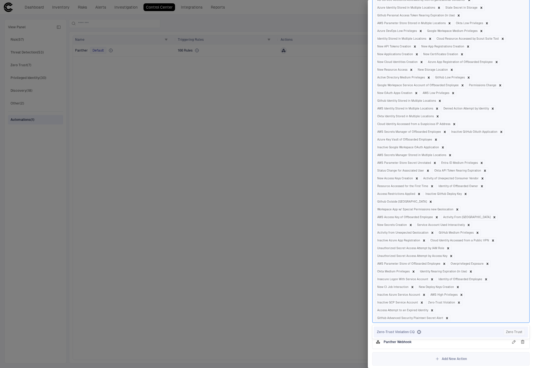
click at [480, 328] on div "Zero-Trust Violation CQ Zero Trust" at bounding box center [451, 331] width 148 height 7
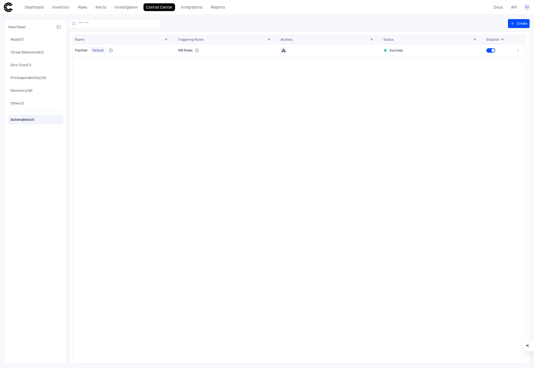
click at [165, 190] on div "Panther Default 169 Rules Success" at bounding box center [292, 201] width 439 height 315
click at [37, 54] on div "Threat Detection (53)" at bounding box center [27, 52] width 33 height 5
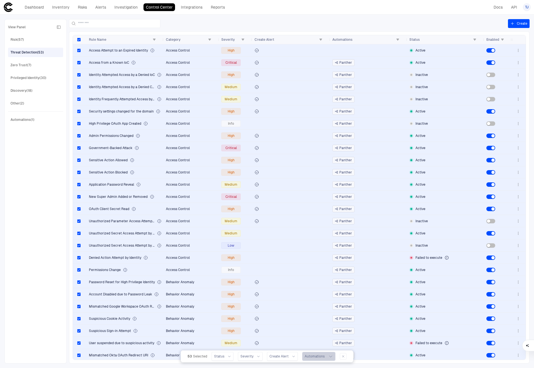
click at [312, 355] on div "Automations" at bounding box center [314, 356] width 20 height 4
click at [315, 331] on span "Panther" at bounding box center [318, 332] width 13 height 4
click at [302, 332] on div "Panther Actions :" at bounding box center [338, 332] width 79 height 6
click at [35, 240] on div "View Panel Risk (57) Threat Detection (53) Zero Trust (7) Privileged Identity (…" at bounding box center [35, 191] width 55 height 337
click at [43, 231] on div "View Panel Risk (57) Threat Detection (53) Zero Trust (7) Privileged Identity (…" at bounding box center [35, 191] width 55 height 337
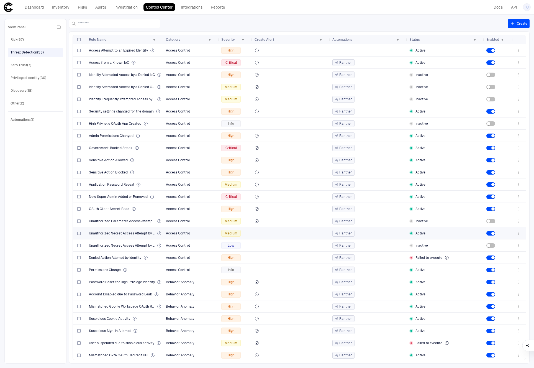
click at [45, 213] on div "View Panel Risk (57) Threat Detection (53) Zero Trust (7) Privileged Identity (…" at bounding box center [35, 191] width 55 height 337
click at [49, 162] on div "View Panel Risk (57) Threat Detection (53) Zero Trust (7) Privileged Identity (…" at bounding box center [35, 191] width 55 height 337
click at [28, 5] on link "Dashboard" at bounding box center [34, 7] width 24 height 8
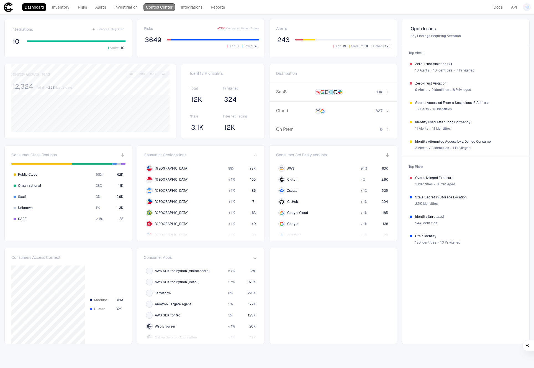
click at [151, 10] on link "Control Center" at bounding box center [159, 7] width 32 height 8
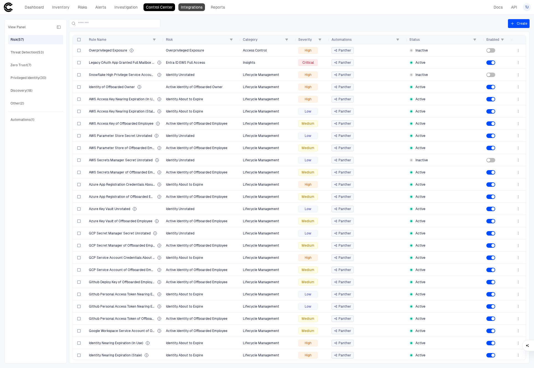
click at [186, 9] on link "Integrations" at bounding box center [191, 7] width 27 height 8
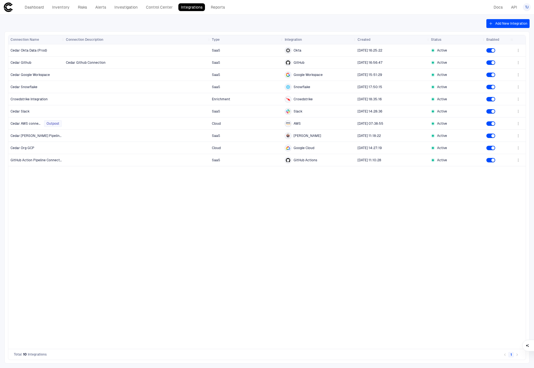
click at [148, 211] on div "SaaS Okta [DATE] 16:25:22 Active Cedar Github Connection SaaS GitHub [DATE] 16:…" at bounding box center [288, 196] width 448 height 304
click at [91, 191] on div "SaaS Okta [DATE] 16:25:22 Active Cedar Github Connection SaaS GitHub [DATE] 16:…" at bounding box center [288, 196] width 448 height 304
click at [91, 214] on div "SaaS Okta [DATE] 16:25:22 Active Cedar Github Connection SaaS GitHub [DATE] 16:…" at bounding box center [288, 196] width 448 height 304
click at [73, 221] on div "SaaS Okta [DATE] 16:25:22 Active Cedar Github Connection SaaS GitHub [DATE] 16:…" at bounding box center [288, 196] width 448 height 304
click at [162, 201] on div "SaaS Okta [DATE] 16:25:22 Active Cedar Github Connection SaaS GitHub [DATE] 16:…" at bounding box center [288, 196] width 448 height 304
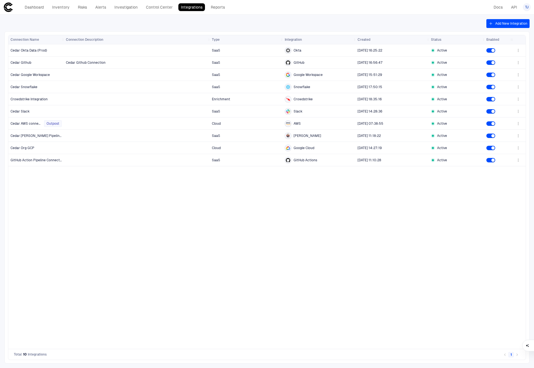
click at [113, 235] on div "SaaS Okta [DATE] 16:25:22 Active Cedar Github Connection SaaS GitHub [DATE] 16:…" at bounding box center [288, 196] width 448 height 304
click at [85, 258] on div "SaaS Okta [DATE] 16:25:22 Active Cedar Github Connection SaaS GitHub [DATE] 16:…" at bounding box center [288, 196] width 448 height 304
click at [33, 12] on div "Dashboard Inventory Risks Alerts Investigation Control Center Integrations Repo…" at bounding box center [115, 7] width 224 height 10
click at [33, 10] on link "Dashboard" at bounding box center [34, 7] width 24 height 8
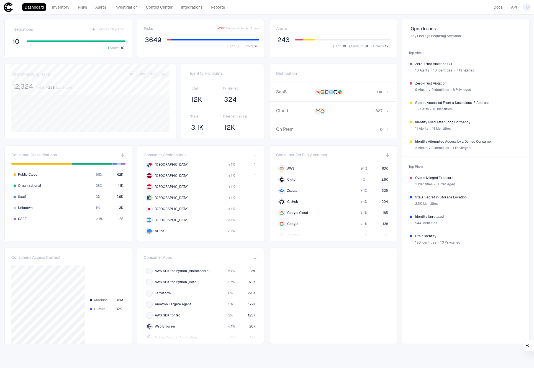
scroll to position [303, 0]
click at [136, 245] on div "Integrations Connect Integration 10 Active 10 Risks + 1388 Compared to last 7 d…" at bounding box center [267, 199] width 534 height 368
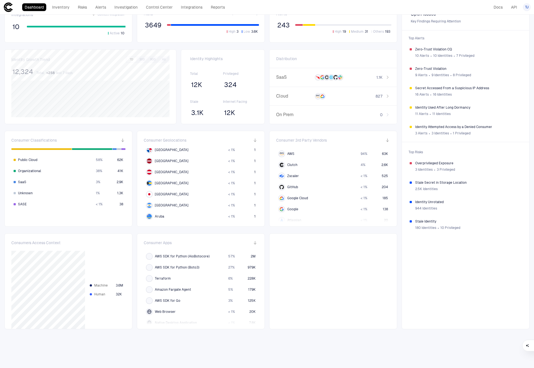
scroll to position [0, 0]
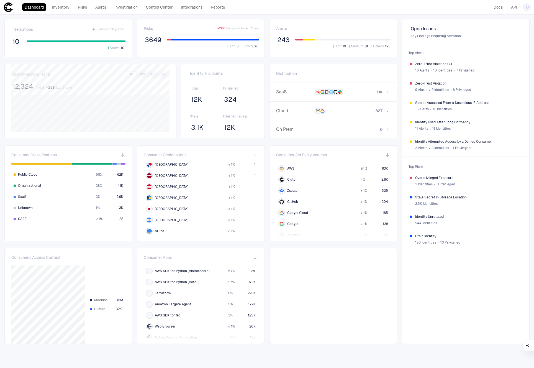
click at [133, 143] on div "Integrations Connect Integration 10 Active 10 Risks + 1388 Compared to last 7 d…" at bounding box center [267, 199] width 534 height 368
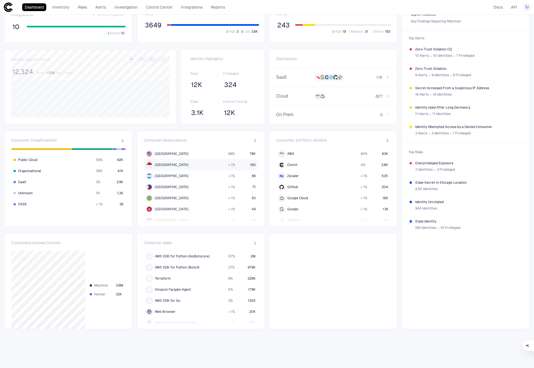
scroll to position [4, 0]
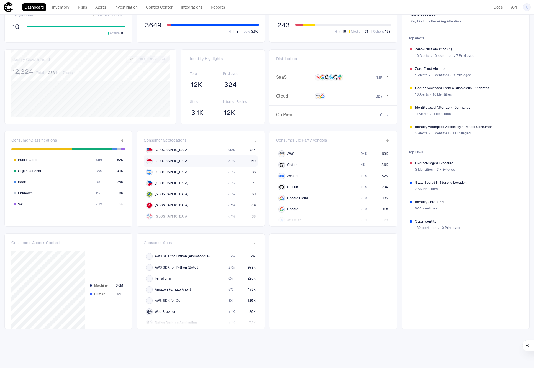
click at [182, 160] on div "[GEOGRAPHIC_DATA]" at bounding box center [186, 160] width 80 height 7
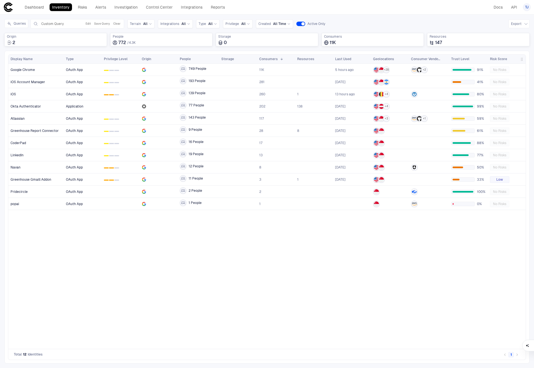
click at [59, 245] on div "Google Chrome iOS Account Manager iOS Okta Authenticator Atlassian Greenhouse R…" at bounding box center [266, 206] width 517 height 285
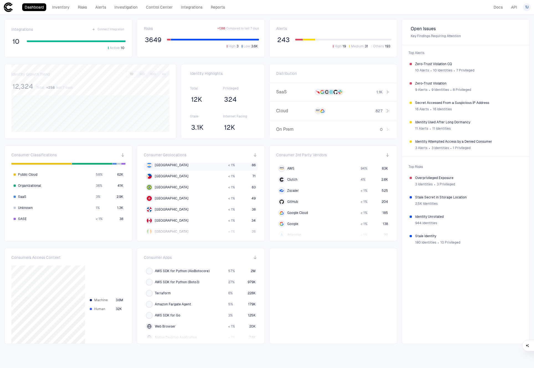
scroll to position [27, 0]
click at [195, 195] on div "[GEOGRAPHIC_DATA]" at bounding box center [186, 197] width 80 height 7
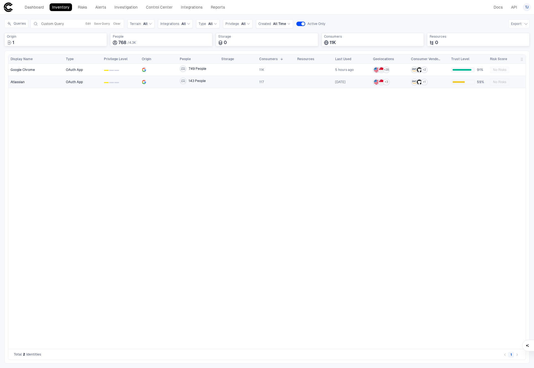
click at [35, 82] on div "Atlassian" at bounding box center [36, 82] width 51 height 4
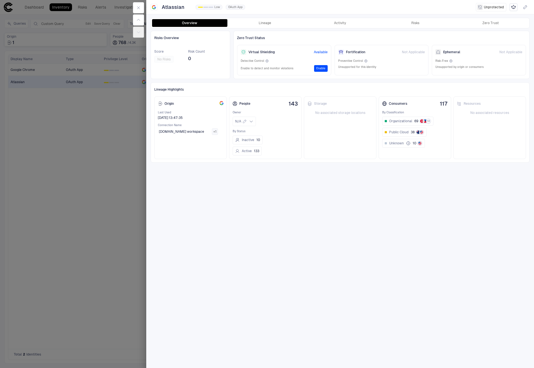
click at [144, 5] on div at bounding box center [138, 20] width 15 height 40
click at [137, 6] on icon "button" at bounding box center [138, 8] width 4 height 4
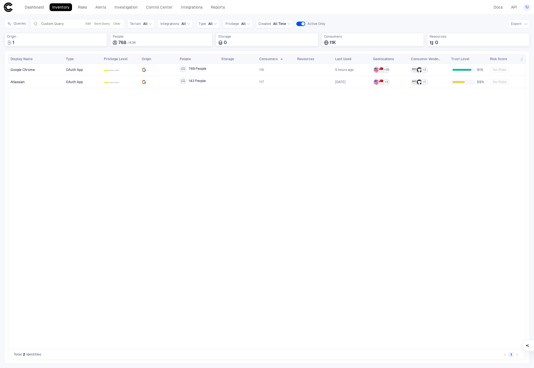
click at [209, 167] on div "OAuth App 0 1 2 749 People 11K 5 hours ago + 28 + 2 91% No Risks OAuth App 0 1 …" at bounding box center [295, 206] width 462 height 285
click at [344, 129] on div "OAuth App 0 1 2 749 People 11K 5 hours ago + 28 + 2 91% No Risks OAuth App 0 1 …" at bounding box center [295, 206] width 462 height 285
click at [265, 84] on span "117" at bounding box center [275, 81] width 33 height 11
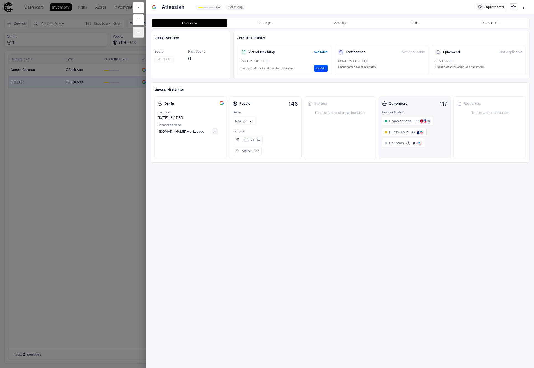
click at [412, 106] on div "Consumers 117" at bounding box center [414, 103] width 65 height 7
click at [397, 105] on div "Consumers" at bounding box center [394, 103] width 25 height 4
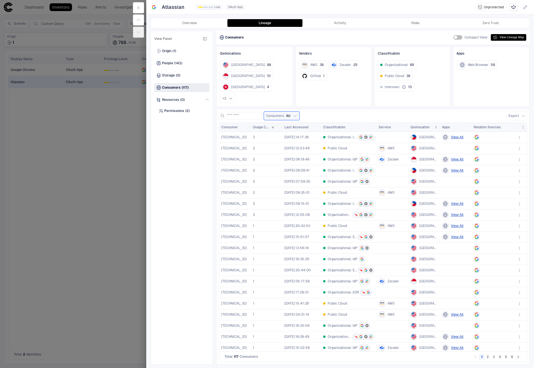
click at [426, 125] on span "Geolocation" at bounding box center [419, 127] width 19 height 4
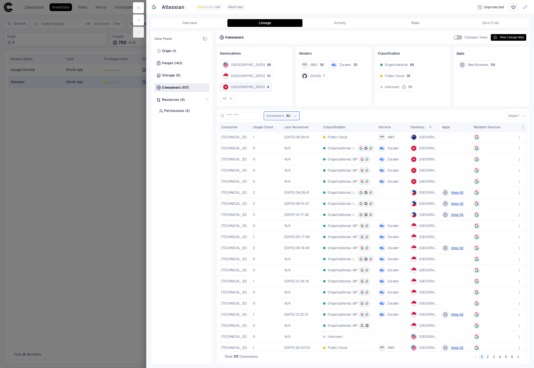
click at [244, 87] on span "[GEOGRAPHIC_DATA]" at bounding box center [247, 87] width 33 height 4
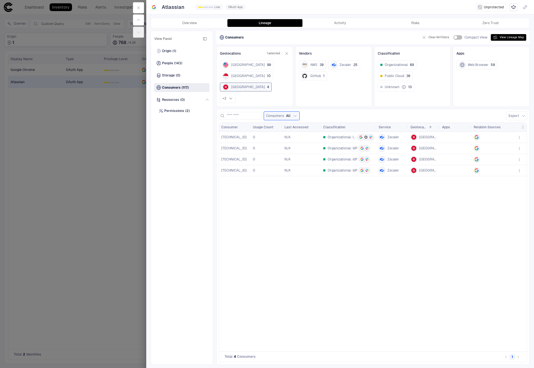
click at [359, 193] on div "[TECHNICAL_ID] 0 N/A Organizational: IdP Zscaler [GEOGRAPHIC_DATA] [TECHNICAL_I…" at bounding box center [366, 241] width 294 height 219
click at [267, 225] on div "[TECHNICAL_ID] 0 N/A Organizational: IdP Zscaler [GEOGRAPHIC_DATA] [TECHNICAL_I…" at bounding box center [366, 241] width 294 height 219
click at [375, 222] on div "[TECHNICAL_ID] 0 N/A Organizational: IdP Zscaler [GEOGRAPHIC_DATA] [TECHNICAL_I…" at bounding box center [366, 241] width 294 height 219
click at [231, 210] on div "[TECHNICAL_ID] 0 N/A Organizational: IdP Zscaler [GEOGRAPHIC_DATA] [TECHNICAL_I…" at bounding box center [366, 241] width 294 height 219
click at [255, 205] on div "[TECHNICAL_ID] 0 N/A Organizational: IdP Zscaler [GEOGRAPHIC_DATA] [TECHNICAL_I…" at bounding box center [366, 241] width 294 height 219
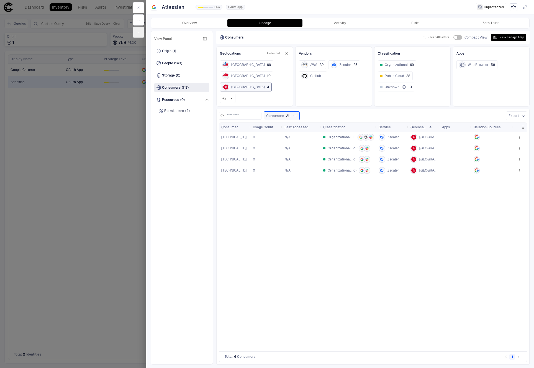
click at [249, 197] on div "[TECHNICAL_ID] 0 N/A Organizational: IdP Zscaler [GEOGRAPHIC_DATA] [TECHNICAL_I…" at bounding box center [366, 241] width 294 height 219
click at [383, 228] on div "[TECHNICAL_ID] 0 N/A Organizational: IdP Zscaler [GEOGRAPHIC_DATA] [TECHNICAL_I…" at bounding box center [366, 241] width 294 height 219
click at [320, 210] on div "[TECHNICAL_ID] 0 N/A Organizational: IdP Zscaler [GEOGRAPHIC_DATA] [TECHNICAL_I…" at bounding box center [366, 241] width 294 height 219
click at [262, 210] on div "[TECHNICAL_ID] 0 N/A Organizational: IdP Zscaler [GEOGRAPHIC_DATA] [TECHNICAL_I…" at bounding box center [366, 241] width 294 height 219
click at [259, 228] on div "[TECHNICAL_ID] 0 N/A Organizational: IdP Zscaler [GEOGRAPHIC_DATA] [TECHNICAL_I…" at bounding box center [366, 241] width 294 height 219
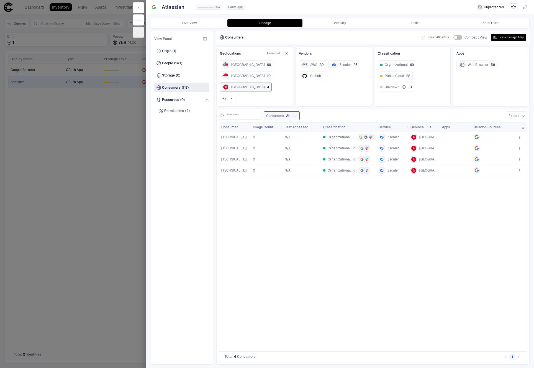
click at [265, 225] on div "[TECHNICAL_ID] 0 N/A Organizational: IdP Zscaler [GEOGRAPHIC_DATA] [TECHNICAL_I…" at bounding box center [366, 241] width 294 height 219
click at [319, 213] on div "[TECHNICAL_ID] 0 N/A Organizational: IdP Zscaler [GEOGRAPHIC_DATA] [TECHNICAL_I…" at bounding box center [366, 241] width 294 height 219
click at [135, 5] on button "button" at bounding box center [138, 7] width 11 height 11
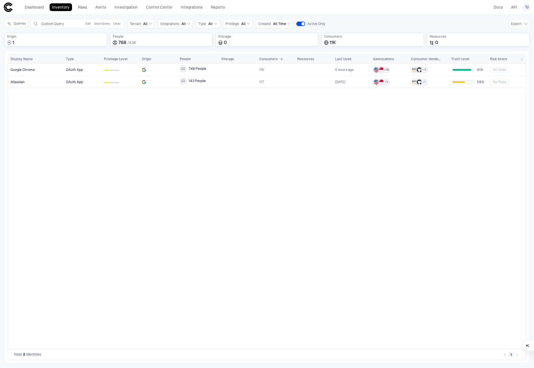
click at [120, 210] on div "OAuth App 0 1 2 749 People 11K 5 hours ago + 28 + 2 91% No Risks OAuth App 0 1 …" at bounding box center [295, 206] width 462 height 285
click at [195, 7] on link "Integrations" at bounding box center [191, 7] width 27 height 8
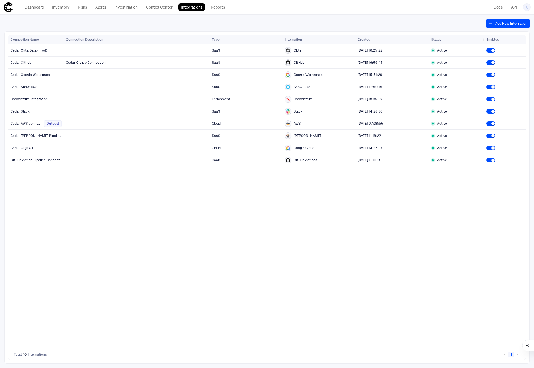
click at [146, 262] on div "SaaS Okta [DATE] 16:25:22 Active Cedar Github Connection SaaS GitHub [DATE] 16:…" at bounding box center [288, 196] width 448 height 304
click at [151, 7] on link "Control Center" at bounding box center [159, 7] width 32 height 8
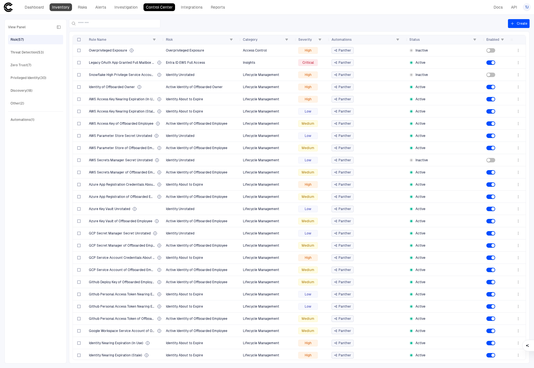
click at [60, 8] on link "Inventory" at bounding box center [61, 7] width 22 height 8
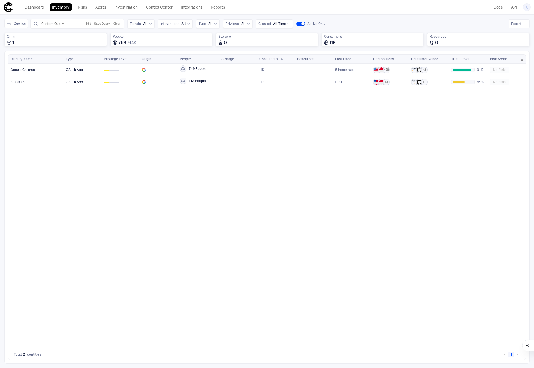
click at [115, 190] on div "OAuth App 0 1 2 749 People 11K 5 hours ago + 28 + 2 91% No Risks OAuth App 0 1 …" at bounding box center [295, 206] width 462 height 285
click at [107, 148] on div "OAuth App 0 1 2 749 People 11K 5 hours ago + 28 + 2 91% No Risks OAuth App 0 1 …" at bounding box center [295, 206] width 462 height 285
click at [64, 26] on div "Custom Query Edit Save Query Clear" at bounding box center [77, 23] width 89 height 7
click at [67, 22] on div "Custom Query" at bounding box center [60, 24] width 38 height 4
click at [82, 25] on div "Custom Query Edit Save Query Clear" at bounding box center [77, 23] width 89 height 7
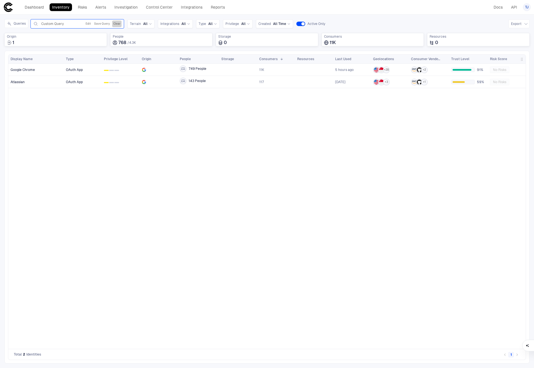
click at [118, 24] on button "Clear" at bounding box center [116, 23] width 9 height 7
click at [108, 24] on button "Create Query" at bounding box center [111, 23] width 20 height 7
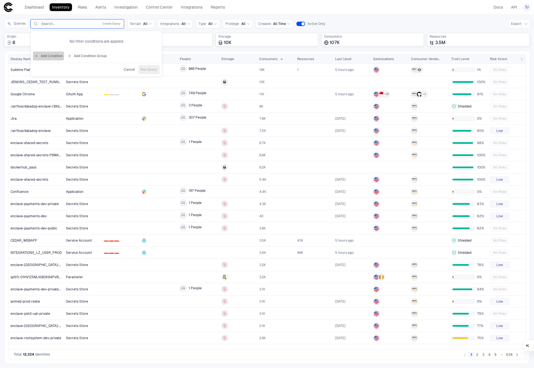
click at [56, 56] on button "Add Condition" at bounding box center [48, 55] width 31 height 9
click at [75, 41] on icon at bounding box center [76, 39] width 3 height 3
type input "***"
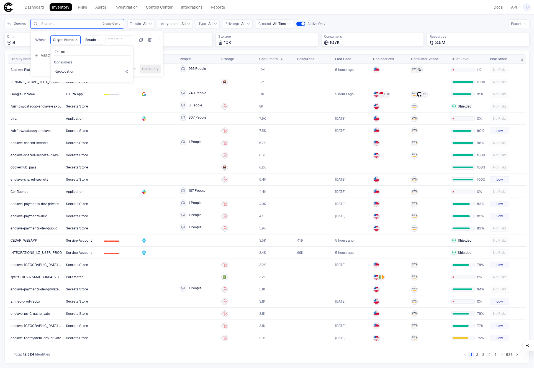
click at [75, 70] on div "Geolocation" at bounding box center [91, 71] width 73 height 4
click at [130, 40] on span "Select..." at bounding box center [134, 40] width 12 height 4
type input "****"
click at [136, 60] on div "[GEOGRAPHIC_DATA]" at bounding box center [156, 62] width 52 height 5
click at [186, 71] on span "Run Query" at bounding box center [194, 69] width 17 height 4
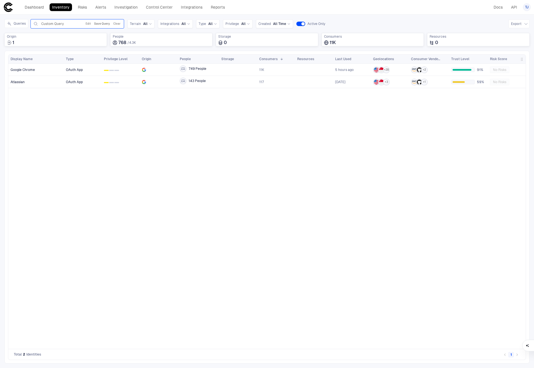
click at [102, 24] on button "Save Query" at bounding box center [102, 23] width 18 height 7
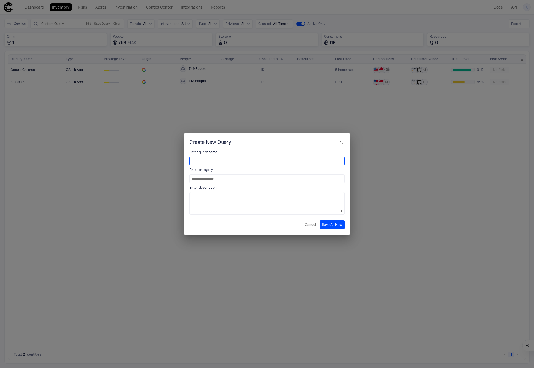
click at [211, 158] on input at bounding box center [267, 161] width 150 height 8
click at [217, 161] on input at bounding box center [267, 161] width 150 height 8
type input "**********"
click at [236, 177] on input "**********" at bounding box center [267, 178] width 150 height 8
drag, startPoint x: 231, startPoint y: 179, endPoint x: 181, endPoint y: 178, distance: 50.1
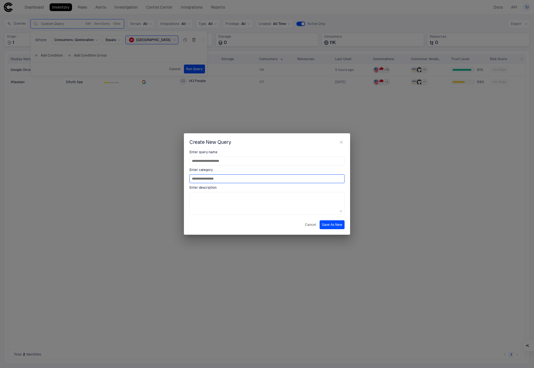
click at [181, 178] on div "**********" at bounding box center [267, 184] width 534 height 368
click at [327, 225] on button "Save As New" at bounding box center [331, 224] width 25 height 9
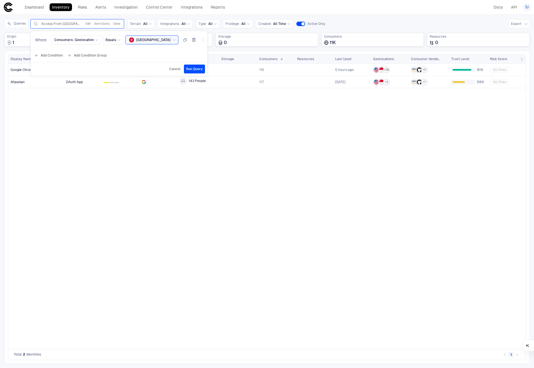
click at [202, 156] on div "OAuth App 0 1 2 749 People 11K 5 hours ago + 28 + 2 91% No Risks OAuth App 0 1 …" at bounding box center [295, 206] width 462 height 285
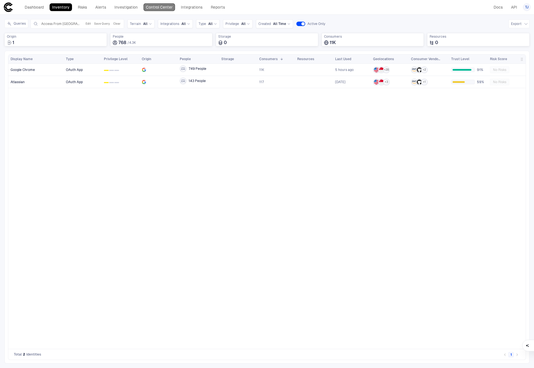
click at [167, 5] on link "Control Center" at bounding box center [159, 7] width 32 height 8
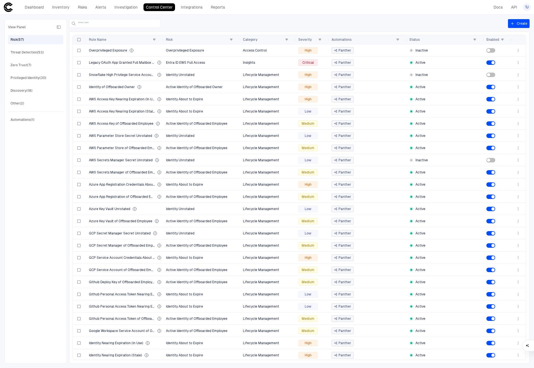
click at [511, 26] on button "Create" at bounding box center [519, 23] width 22 height 9
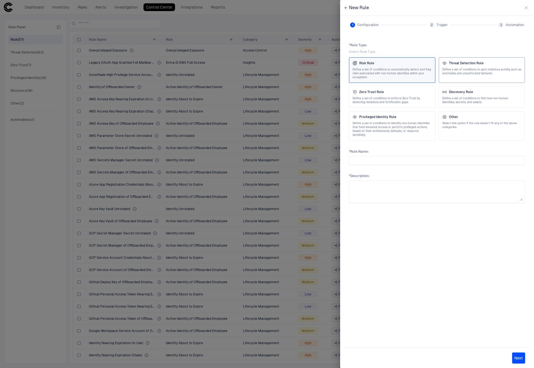
click at [453, 69] on span "Define a set of conditions to spot malicious activity such as anomalies and una…" at bounding box center [481, 72] width 79 height 8
click at [381, 161] on div at bounding box center [437, 160] width 176 height 9
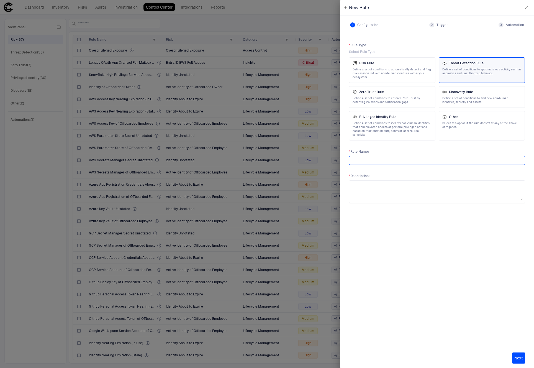
click at [387, 156] on input "text" at bounding box center [436, 160] width 171 height 8
type input "**********"
click at [436, 245] on div "**********" at bounding box center [436, 188] width 185 height 300
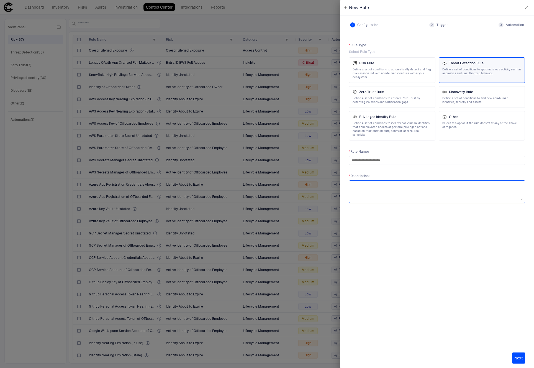
click at [403, 188] on textarea at bounding box center [436, 192] width 171 height 18
type textarea "**********"
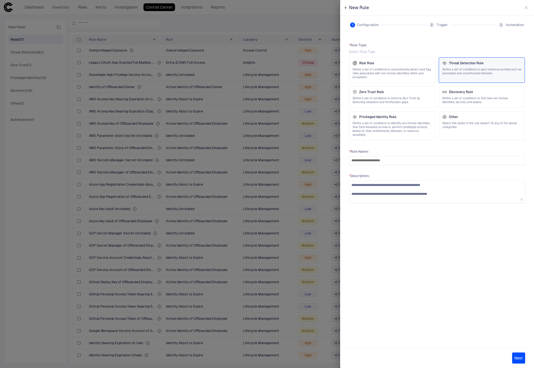
click at [521, 355] on button "Next" at bounding box center [518, 357] width 13 height 11
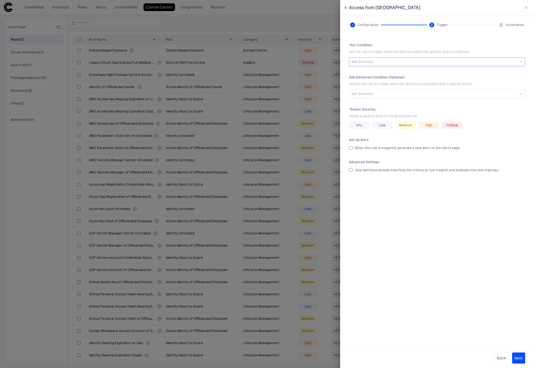
click at [376, 61] on div "Not Selected" at bounding box center [436, 62] width 171 height 4
type input "****"
click at [457, 84] on div "Access From [GEOGRAPHIC_DATA] My Saved Queries" at bounding box center [437, 85] width 166 height 7
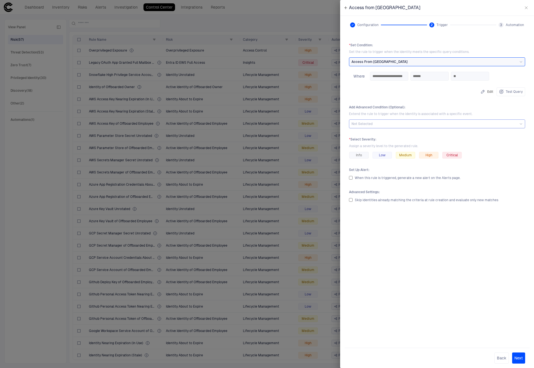
click at [410, 124] on div "Not Selected" at bounding box center [436, 123] width 171 height 4
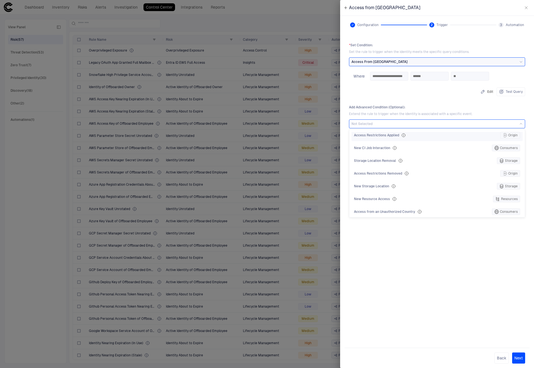
scroll to position [44, 0]
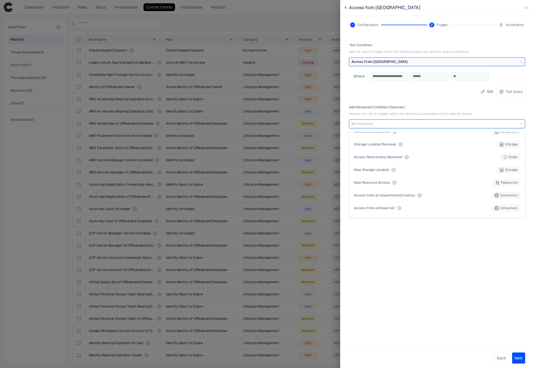
click at [404, 277] on div "**********" at bounding box center [436, 188] width 185 height 300
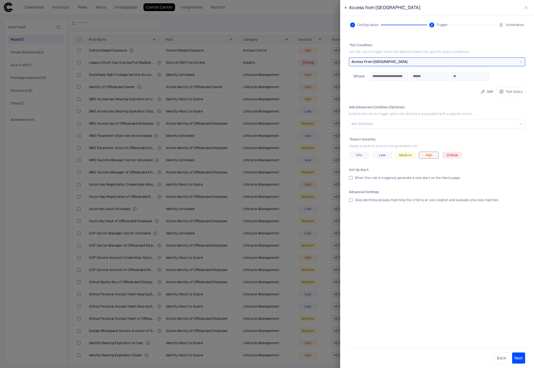
click at [426, 153] on span "High" at bounding box center [428, 155] width 7 height 4
click at [432, 153] on div "High" at bounding box center [428, 155] width 19 height 7
click at [421, 262] on div "**********" at bounding box center [436, 188] width 185 height 300
click at [518, 357] on button "Next" at bounding box center [518, 357] width 13 height 11
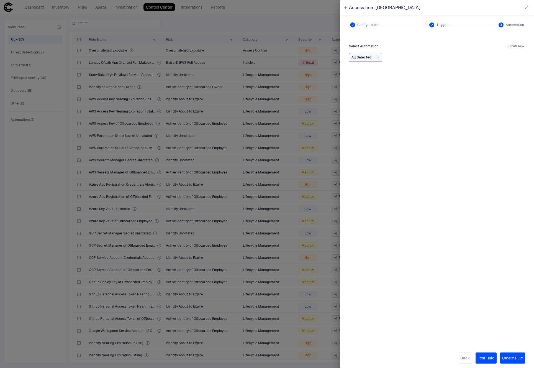
click at [374, 57] on button "All Selected" at bounding box center [365, 57] width 33 height 9
click at [392, 164] on div "Select Automation Create New All Selected Panther Actions : 1 selected" at bounding box center [436, 188] width 185 height 300
click at [511, 359] on button "Create Rule" at bounding box center [512, 357] width 25 height 11
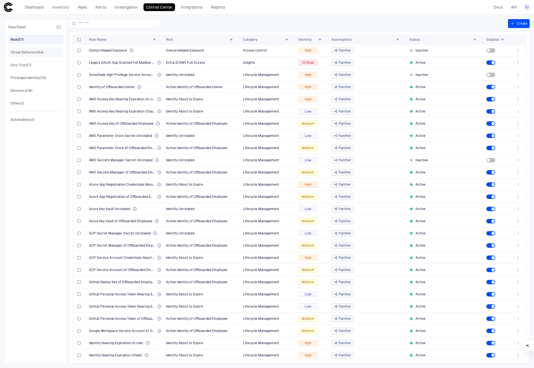
click at [45, 55] on div "Threat Detection (54)" at bounding box center [36, 52] width 51 height 9
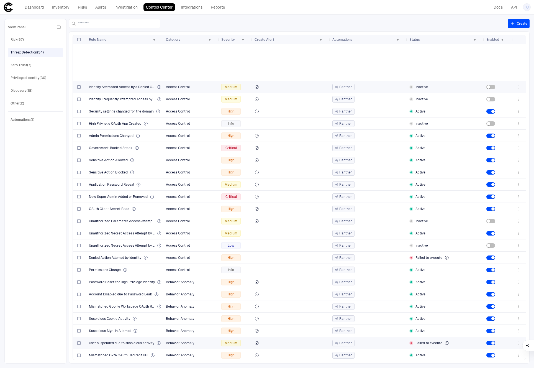
scroll to position [343, 0]
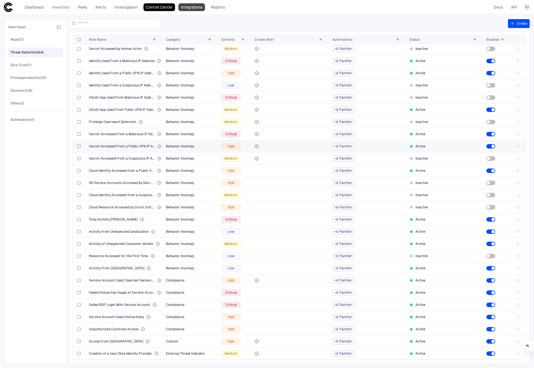
click at [193, 7] on link "Integrations" at bounding box center [191, 7] width 27 height 8
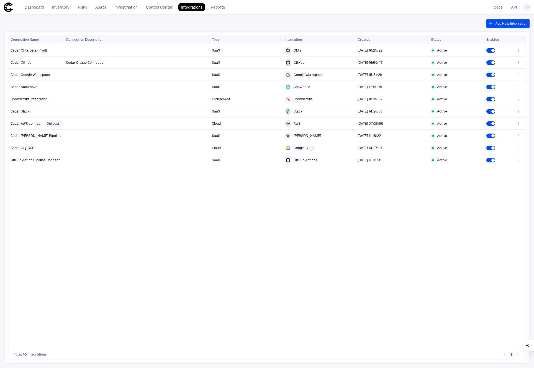
click at [498, 25] on button "Add New Integration" at bounding box center [507, 23] width 43 height 9
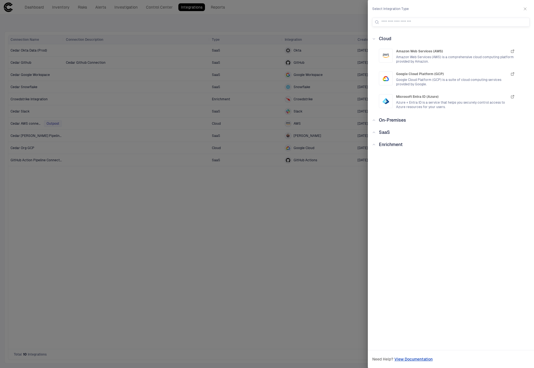
click at [394, 118] on span "On-Premises" at bounding box center [392, 119] width 27 height 5
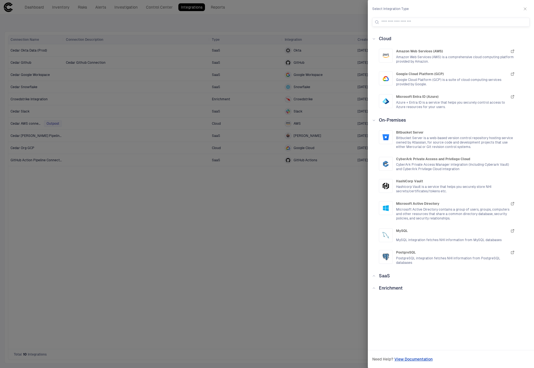
click at [386, 276] on span "SaaS" at bounding box center [384, 275] width 11 height 5
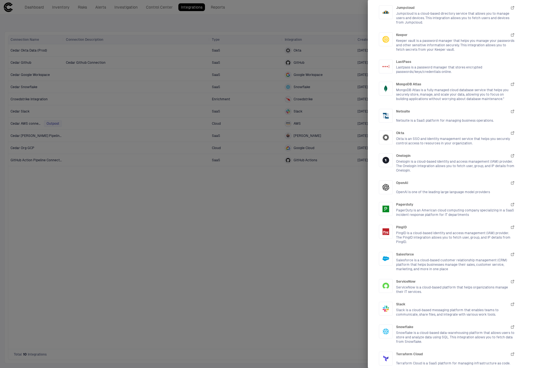
scroll to position [694, 0]
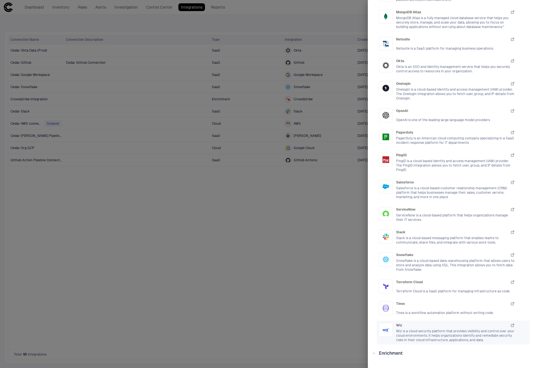
click at [439, 329] on span "Wiz is a cloud security platform that provides visibility and control over your…" at bounding box center [455, 335] width 119 height 13
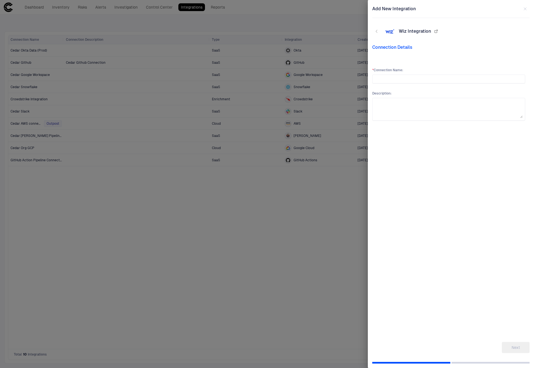
scroll to position [0, 0]
click at [376, 32] on icon "button" at bounding box center [376, 31] width 4 height 4
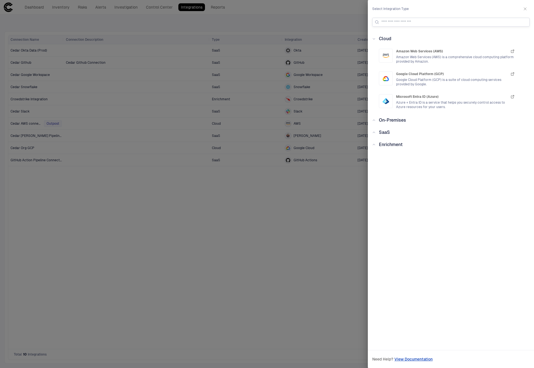
click at [397, 23] on input at bounding box center [454, 22] width 146 height 8
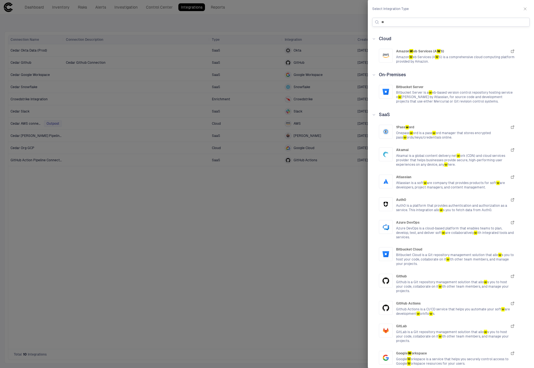
type input "***"
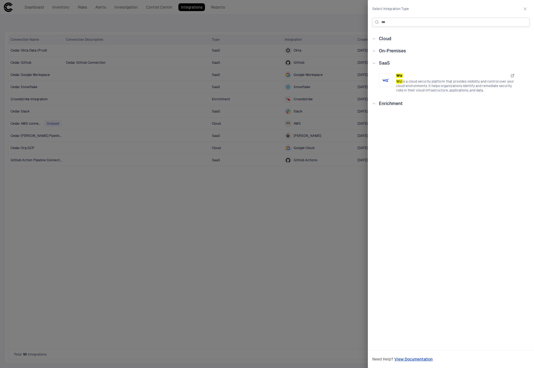
click at [404, 20] on input "***" at bounding box center [454, 22] width 146 height 8
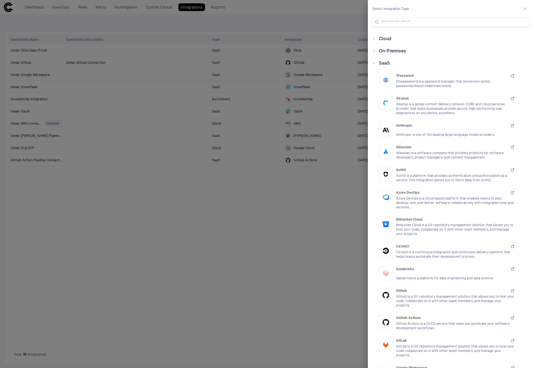
click at [374, 62] on icon at bounding box center [373, 62] width 3 height 3
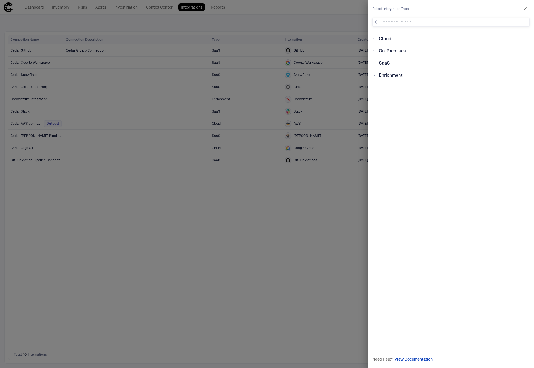
click at [185, 191] on div at bounding box center [267, 184] width 534 height 368
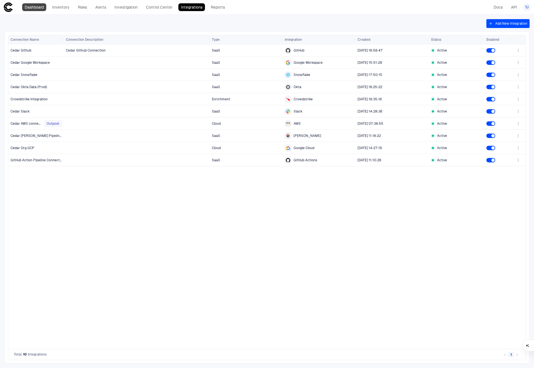
click at [40, 9] on link "Dashboard" at bounding box center [34, 7] width 24 height 8
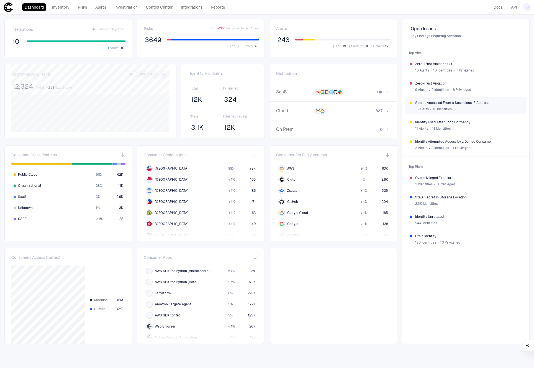
click at [468, 107] on div "16 Alerts ∙ 16 Identities" at bounding box center [468, 109] width 106 height 8
click at [446, 141] on span "Identity Attempted Access by a Denied Consumer" at bounding box center [468, 141] width 106 height 4
click at [442, 124] on div "11 Alerts ∙ 11 Identities" at bounding box center [468, 128] width 106 height 8
click at [453, 83] on span "Zero-Trust Violation" at bounding box center [468, 83] width 106 height 4
